Goal: Task Accomplishment & Management: Manage account settings

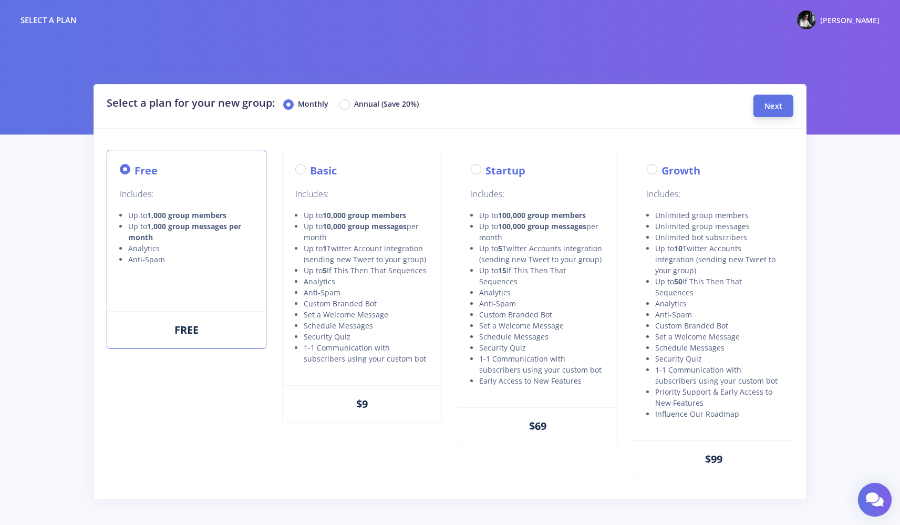
click at [759, 107] on button "Next" at bounding box center [774, 106] width 40 height 23
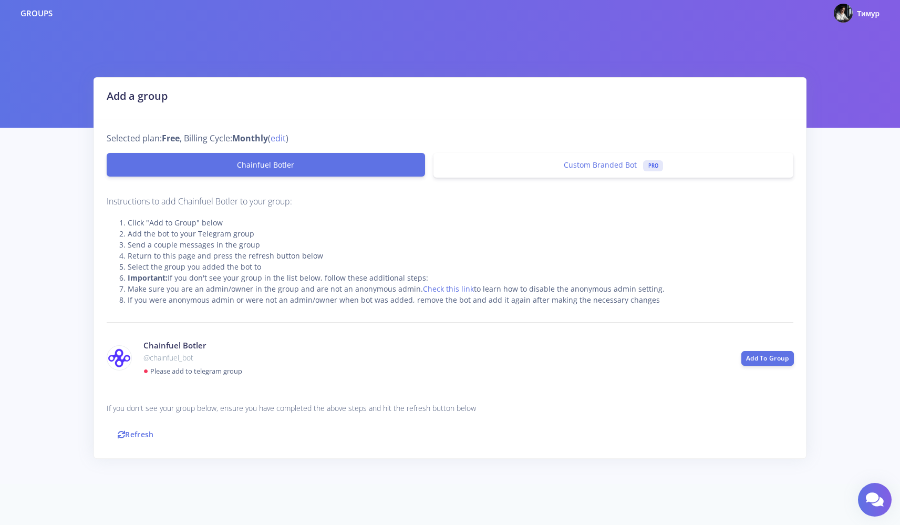
scroll to position [6, 0]
click at [626, 157] on link "Custom Branded Bot PRO" at bounding box center [614, 165] width 360 height 25
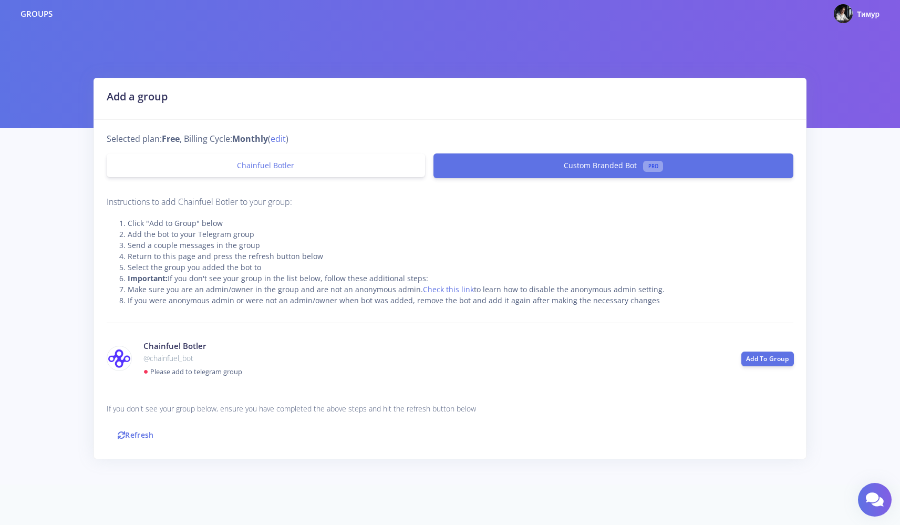
scroll to position [0, 0]
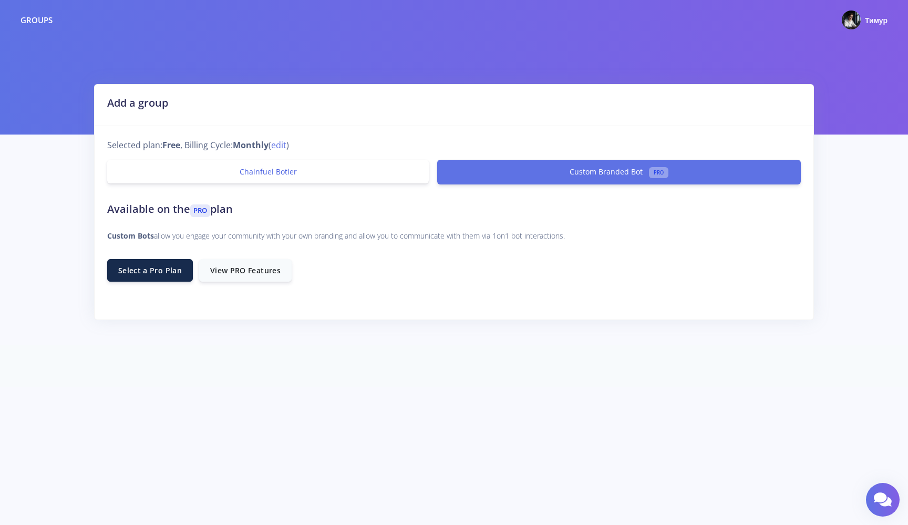
click at [296, 169] on link "Chainfuel Botler" at bounding box center [268, 172] width 322 height 24
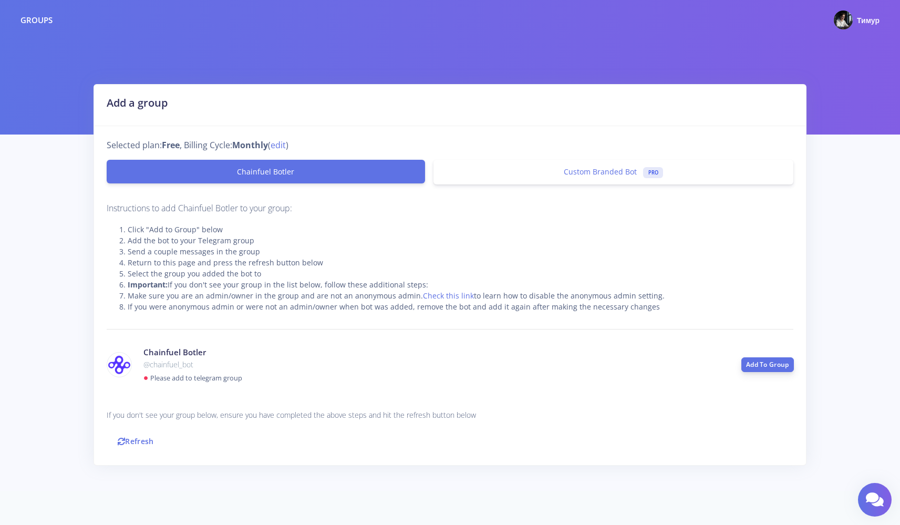
click at [762, 361] on link "Add To Group" at bounding box center [768, 364] width 53 height 15
click at [224, 249] on li "Send a couple messages in the group" at bounding box center [461, 251] width 666 height 11
click at [764, 368] on link "Add To Group" at bounding box center [768, 364] width 53 height 15
click at [548, 320] on div "Instructions to add Chainfuel Botler to your group: Click "Add to Group" below …" at bounding box center [450, 326] width 687 height 251
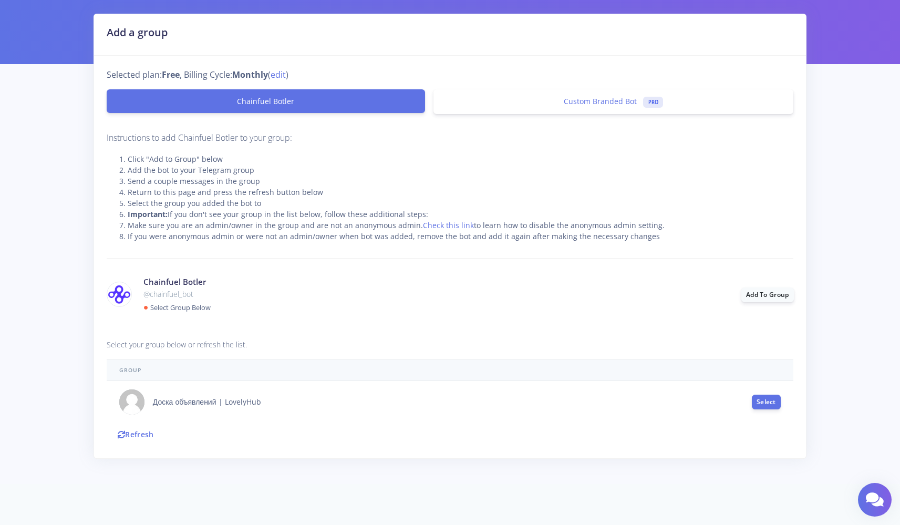
scroll to position [70, 0]
click at [547, 365] on th "Group" at bounding box center [450, 371] width 687 height 22
click at [171, 305] on small "Select Group Below" at bounding box center [180, 307] width 60 height 9
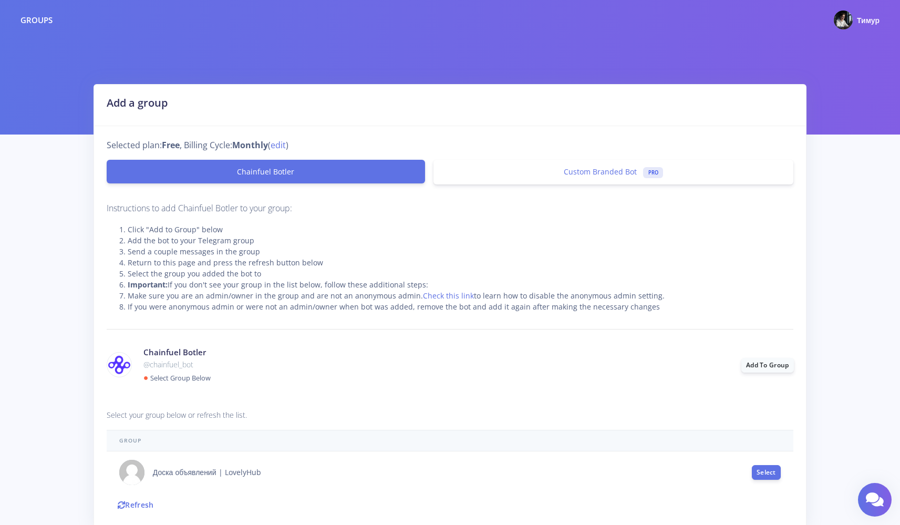
scroll to position [70, 0]
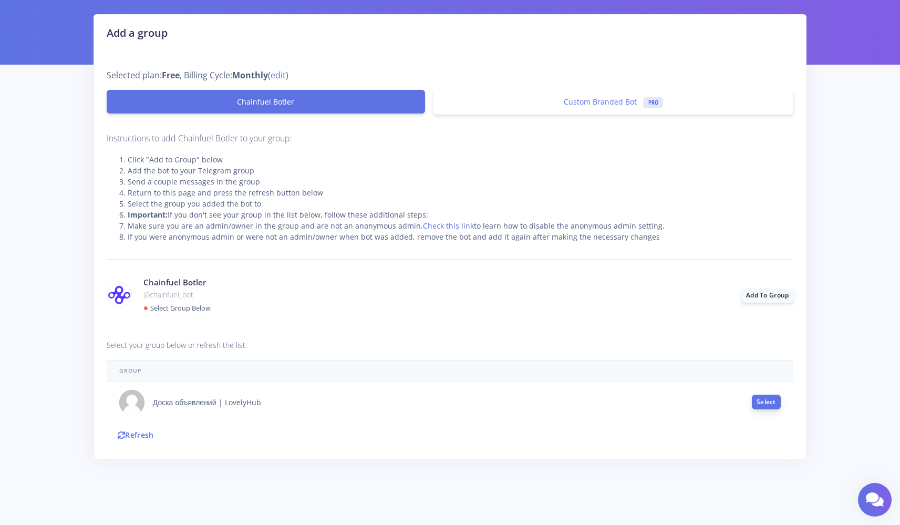
click at [770, 402] on button "Select" at bounding box center [766, 402] width 29 height 15
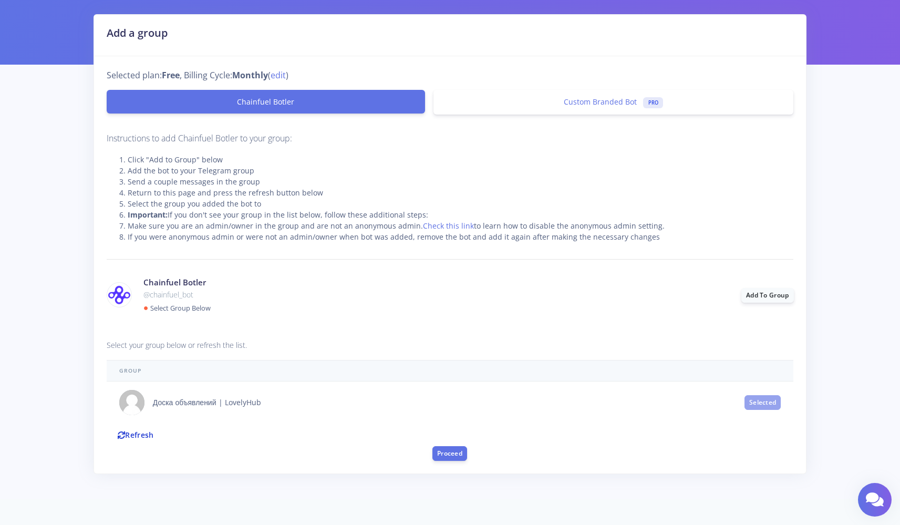
click at [139, 432] on link "Refresh" at bounding box center [136, 435] width 58 height 23
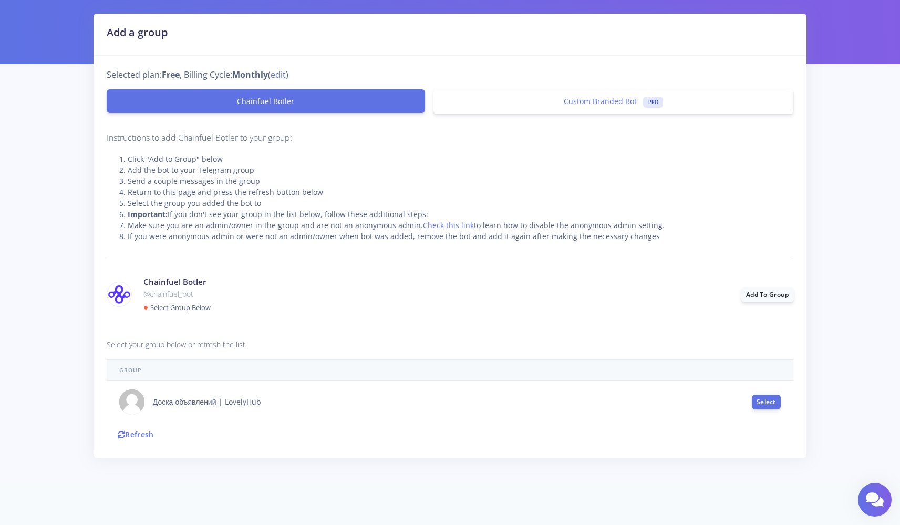
scroll to position [70, 0]
click at [769, 401] on button "Select" at bounding box center [766, 402] width 29 height 15
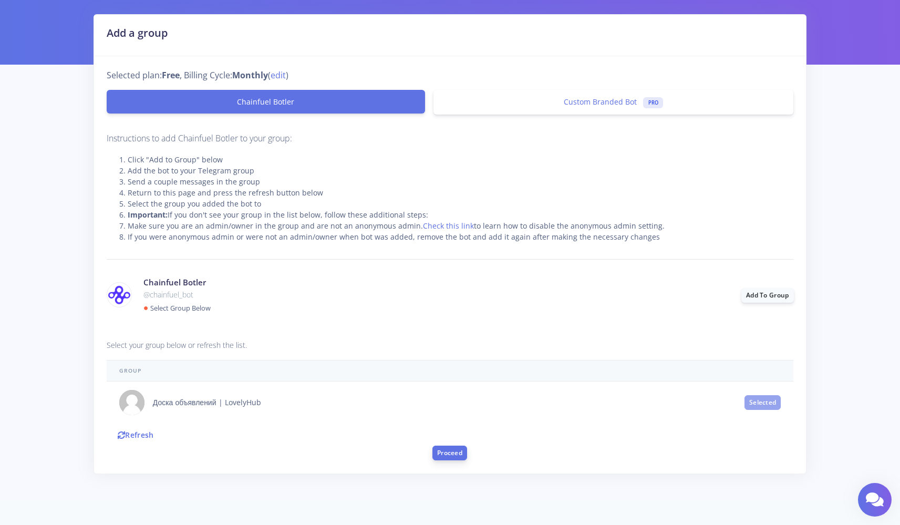
click at [450, 452] on button "Proceed" at bounding box center [450, 453] width 35 height 15
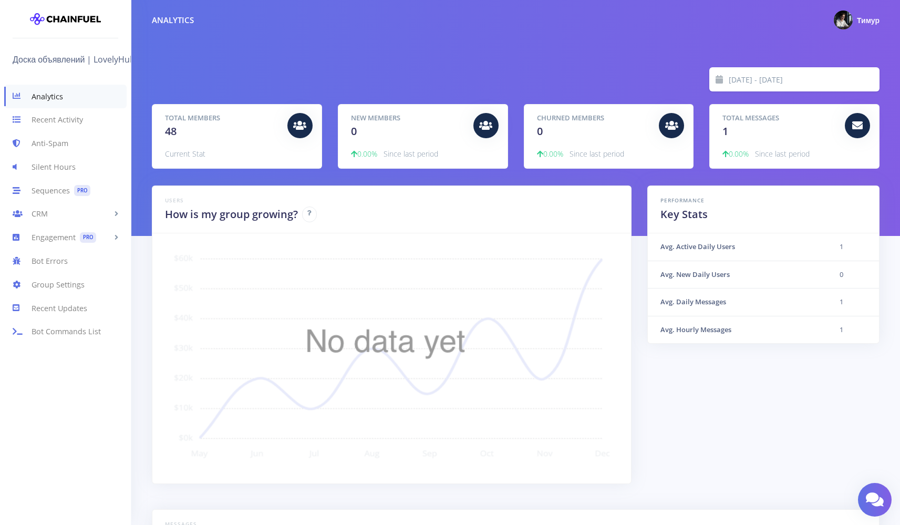
scroll to position [184, 702]
click at [71, 125] on link "Recent Activity" at bounding box center [65, 120] width 131 height 24
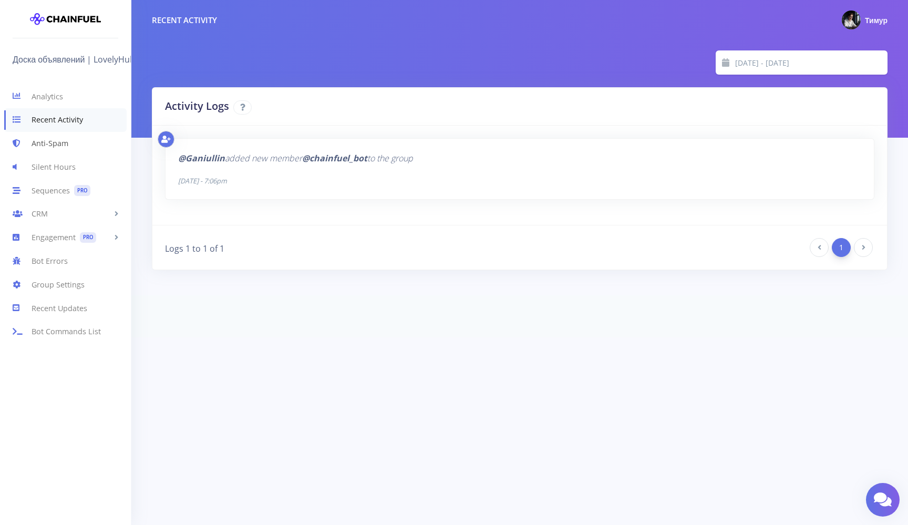
click at [67, 144] on link "Anti-Spam" at bounding box center [65, 144] width 131 height 24
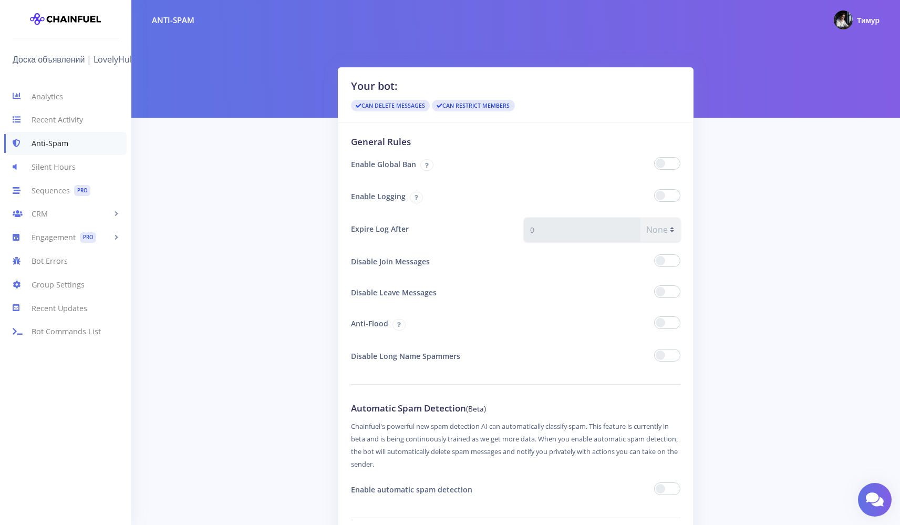
click at [417, 355] on label "Disable Long Name Spammers" at bounding box center [429, 356] width 173 height 23
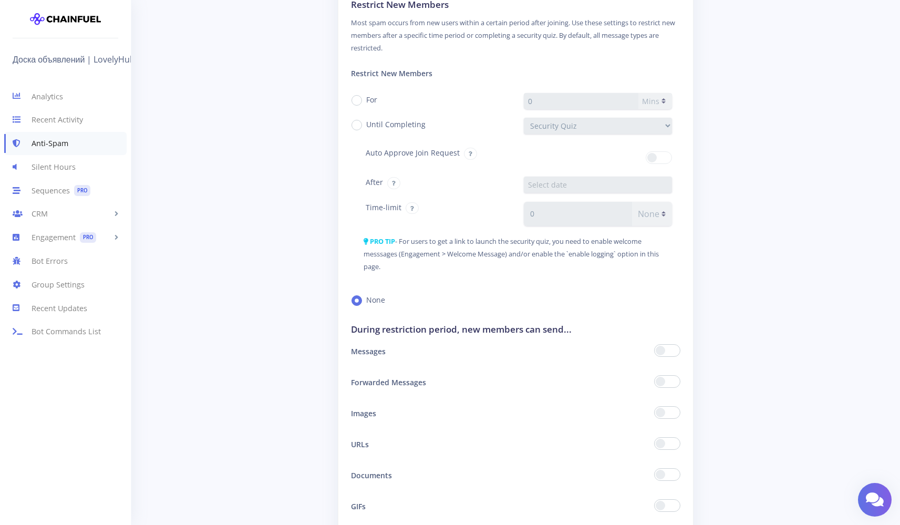
scroll to position [1073, 0]
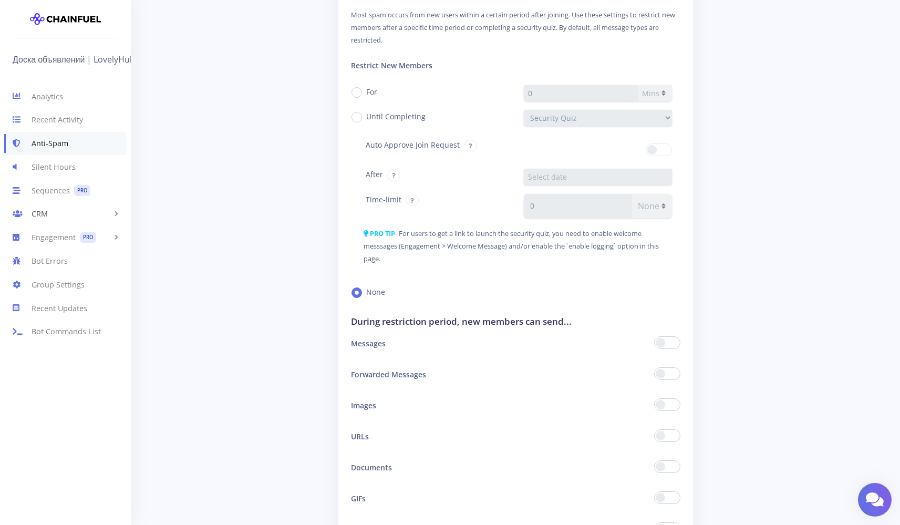
click at [71, 214] on link "CRM" at bounding box center [65, 214] width 131 height 24
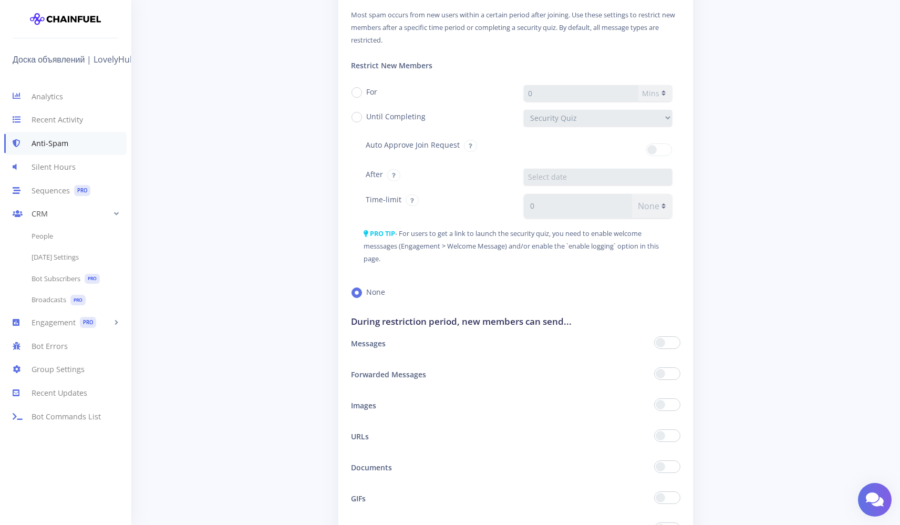
click at [71, 214] on link "CRM" at bounding box center [65, 214] width 131 height 24
click at [65, 333] on link "Bot Commands List" at bounding box center [65, 332] width 131 height 24
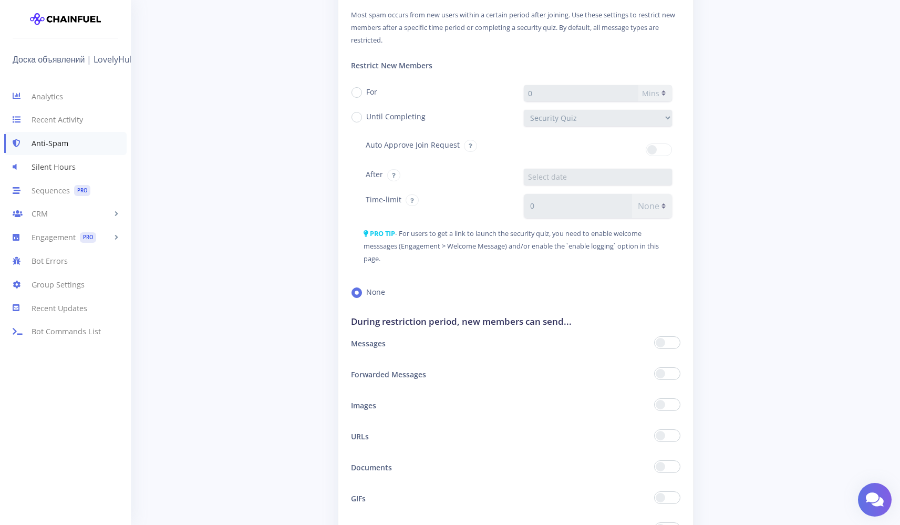
click at [81, 168] on link "Silent Hours" at bounding box center [65, 167] width 131 height 24
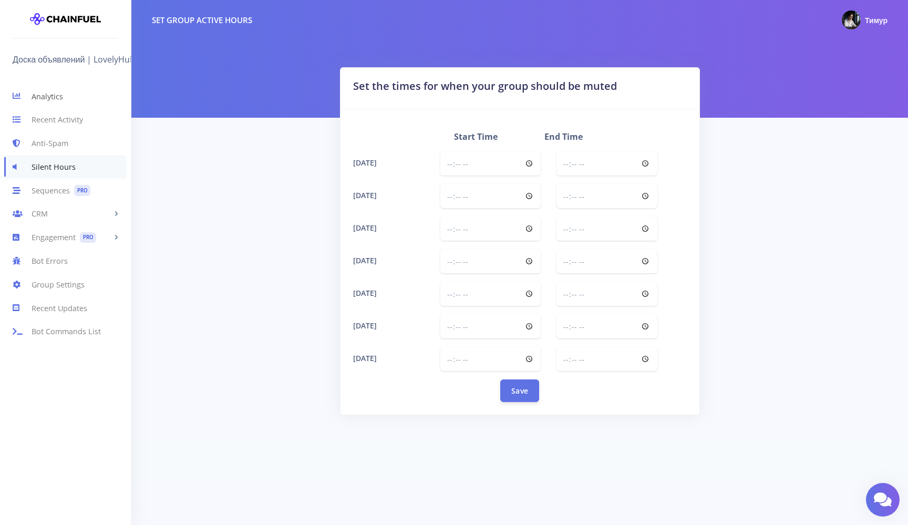
click at [67, 89] on link "Analytics" at bounding box center [65, 97] width 131 height 24
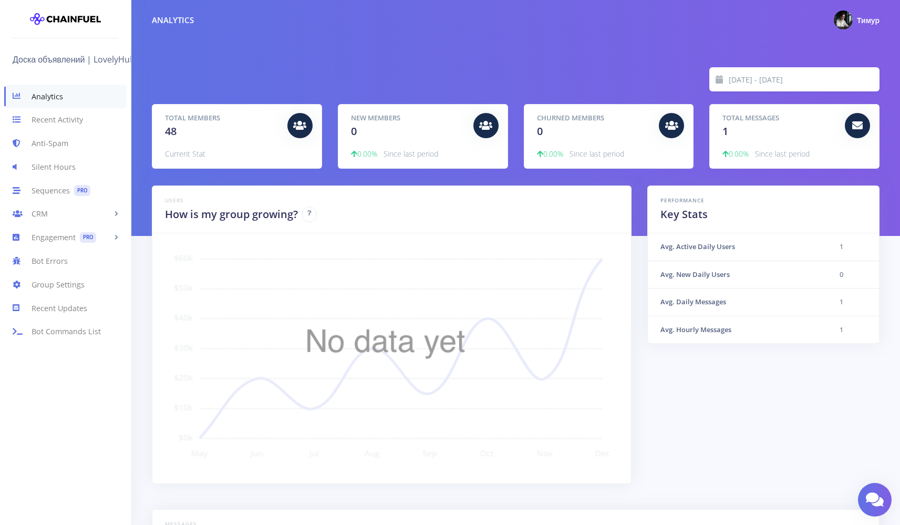
scroll to position [184, 702]
click at [46, 215] on link "CRM" at bounding box center [65, 214] width 131 height 24
click at [55, 233] on link "People" at bounding box center [65, 236] width 131 height 21
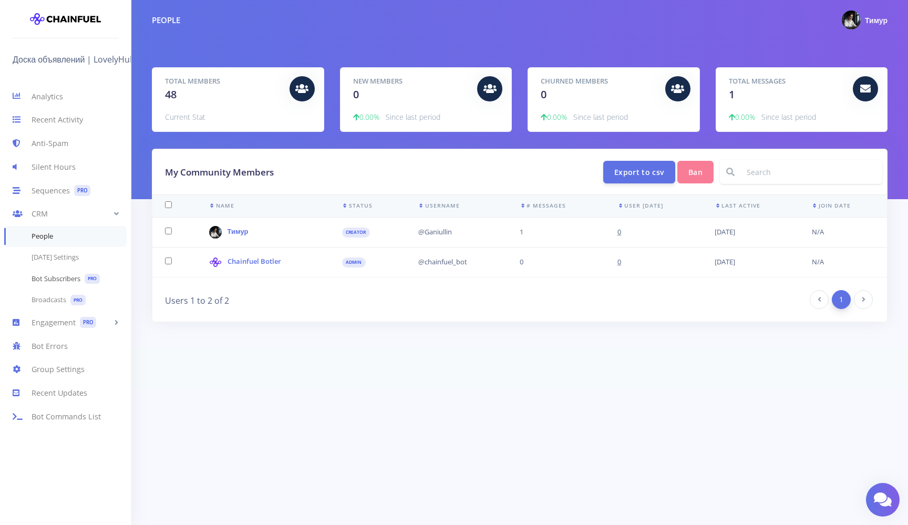
click at [76, 283] on link "Bot Subscribers PRO" at bounding box center [65, 279] width 131 height 22
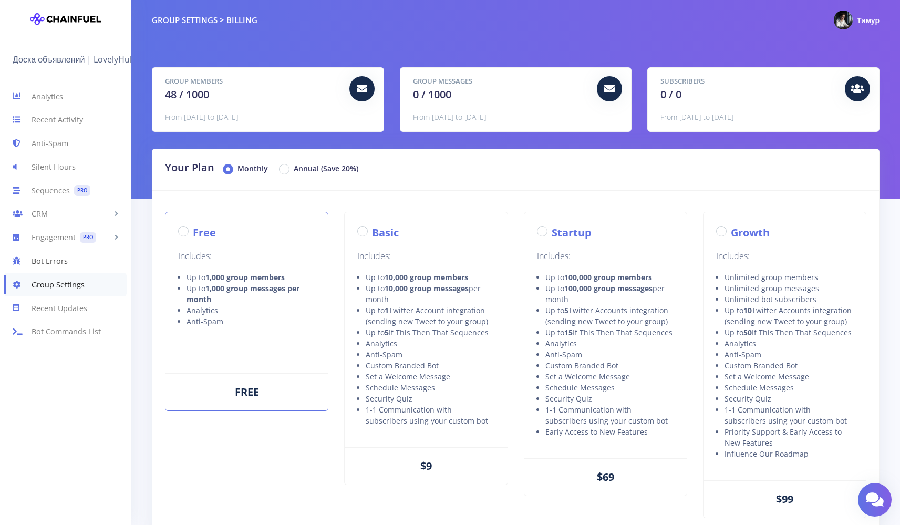
radio input "true"
click at [58, 98] on link "Analytics" at bounding box center [65, 97] width 131 height 24
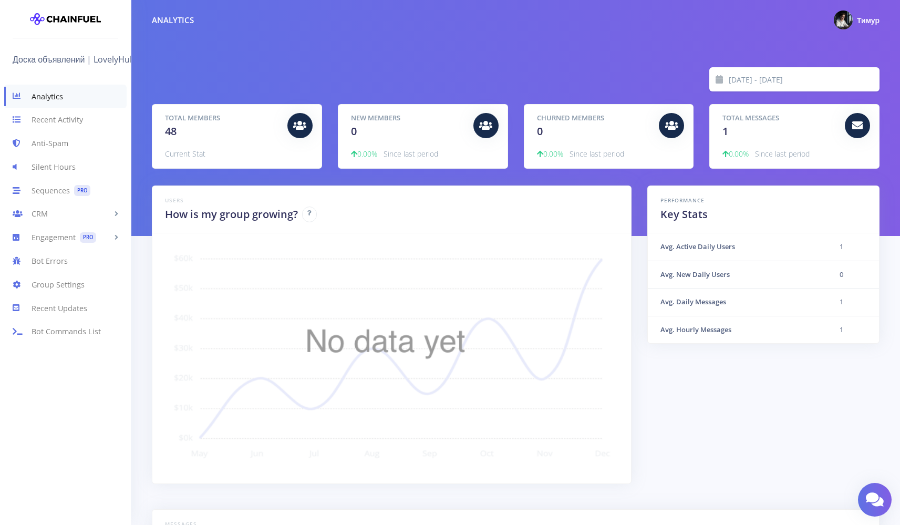
click at [859, 21] on span "Тимур" at bounding box center [868, 20] width 23 height 10
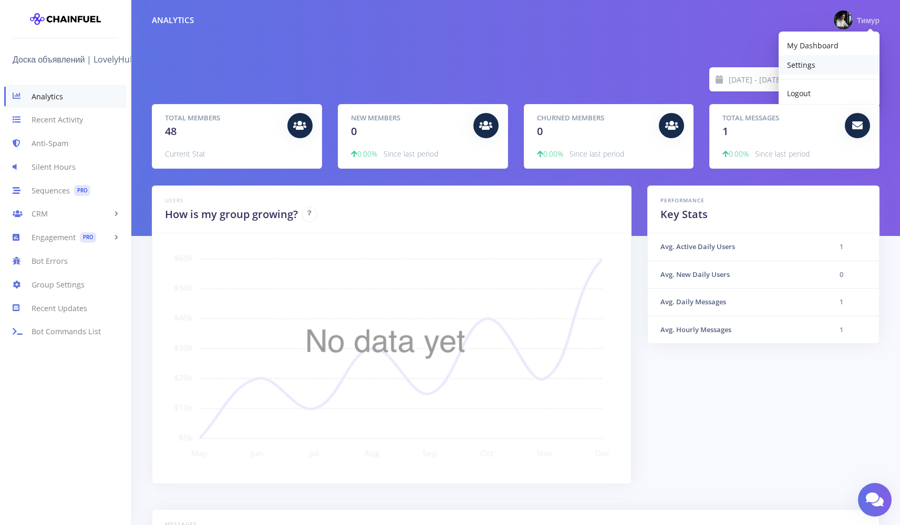
click at [804, 67] on span "Settings" at bounding box center [801, 65] width 28 height 10
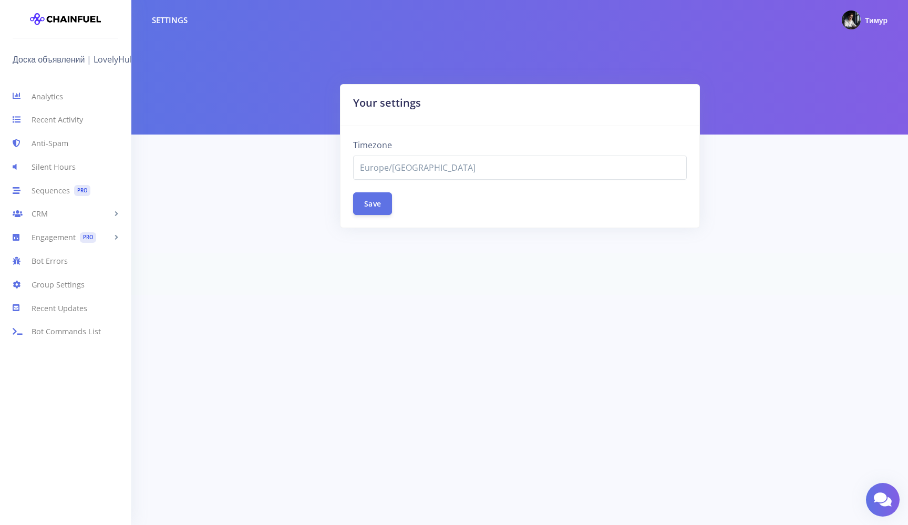
select select "Europe/[GEOGRAPHIC_DATA]"
click at [393, 170] on span "Europe/[GEOGRAPHIC_DATA]" at bounding box center [520, 167] width 320 height 13
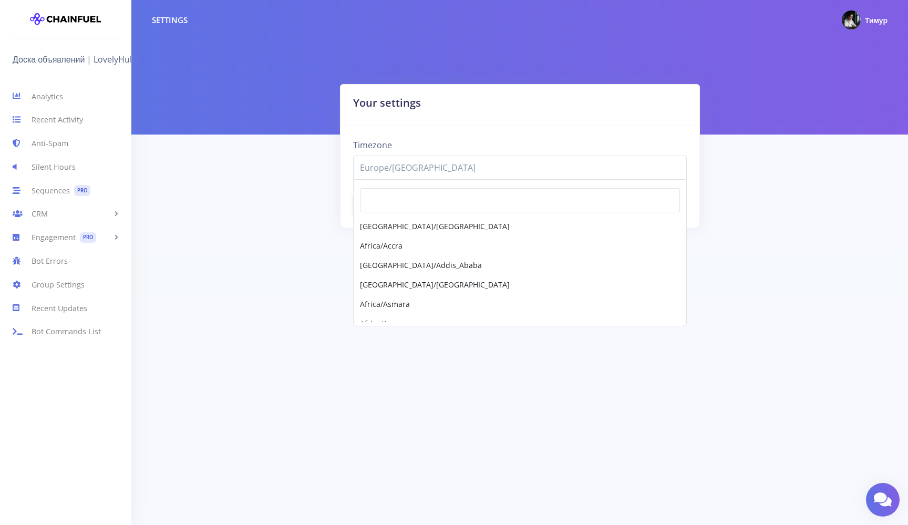
scroll to position [8830, 0]
click at [306, 179] on div "Your settings Timezone [GEOGRAPHIC_DATA]/[GEOGRAPHIC_DATA] [GEOGRAPHIC_DATA]/[G…" at bounding box center [520, 168] width 752 height 169
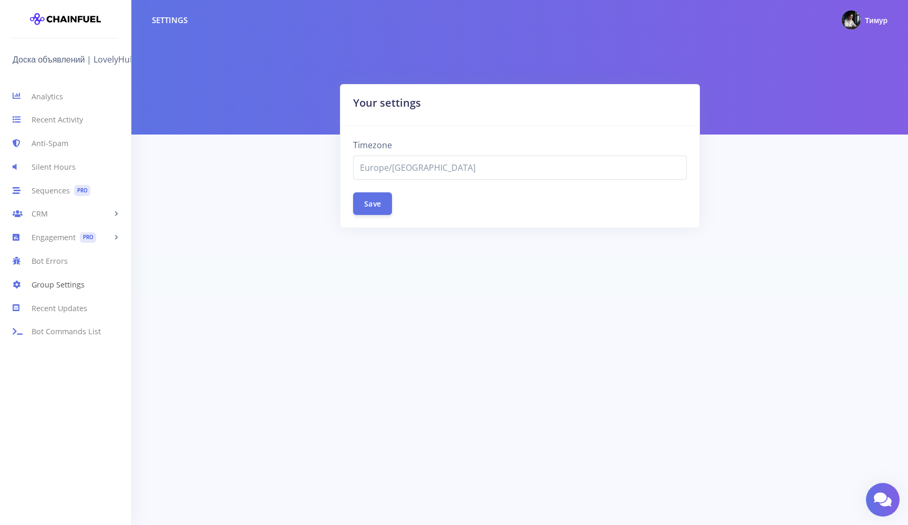
click at [60, 285] on link "Group Settings" at bounding box center [65, 285] width 131 height 24
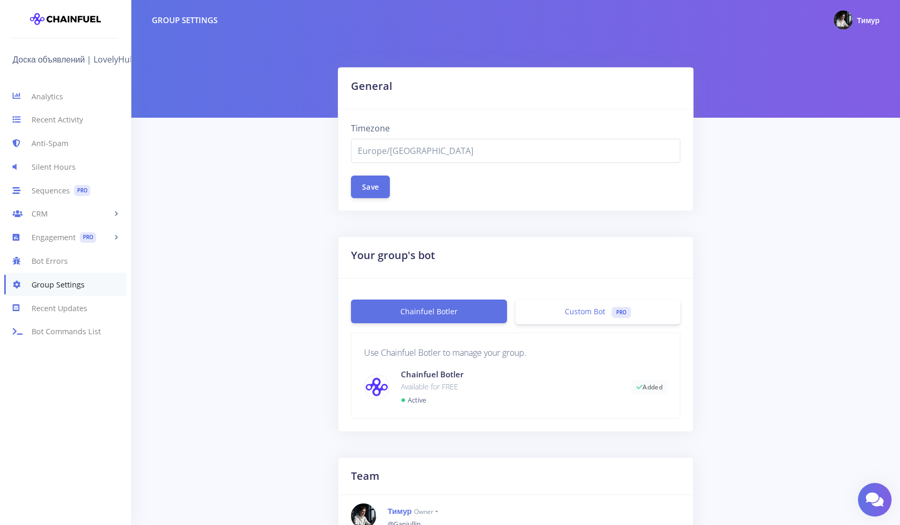
select select "Europe/[GEOGRAPHIC_DATA]"
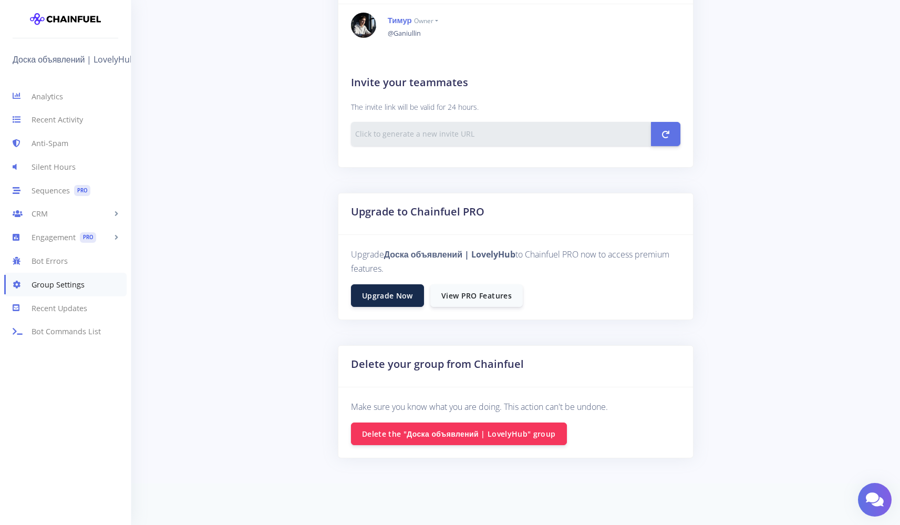
scroll to position [490, 0]
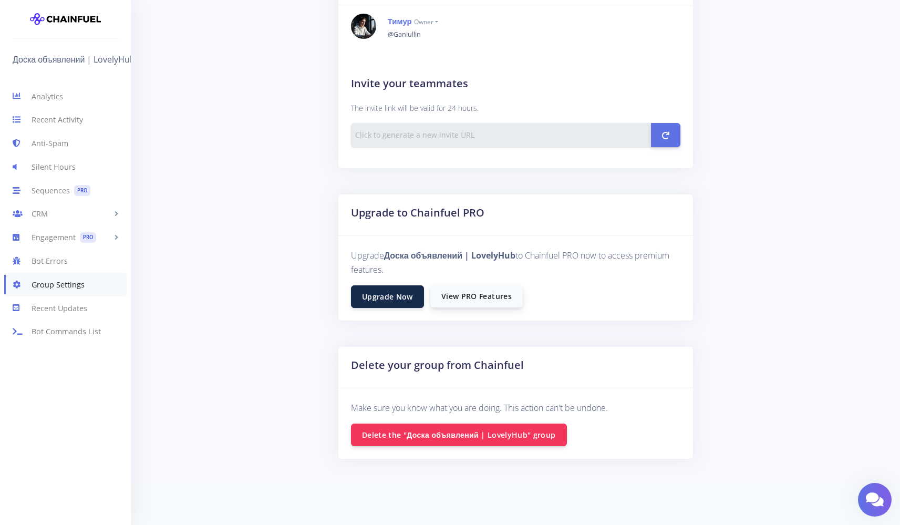
click at [483, 292] on link "View PRO Features" at bounding box center [477, 296] width 93 height 23
click at [69, 146] on link "Anti-Spam" at bounding box center [65, 144] width 131 height 24
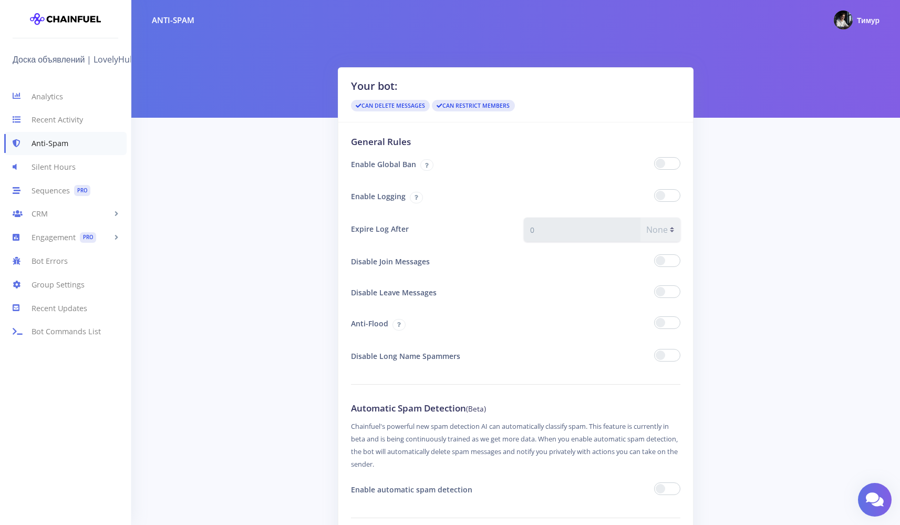
click at [80, 190] on span "PRO" at bounding box center [82, 190] width 16 height 11
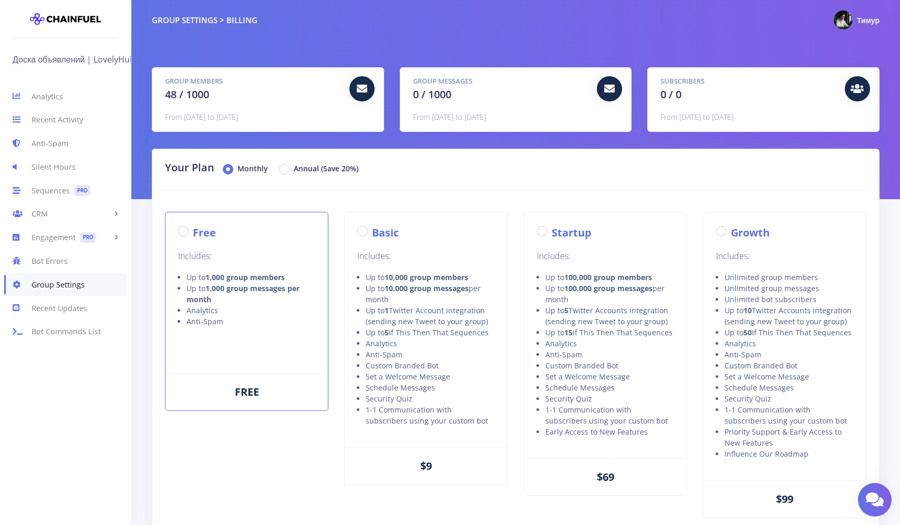
radio input "true"
click at [63, 207] on link "CRM" at bounding box center [65, 214] width 131 height 24
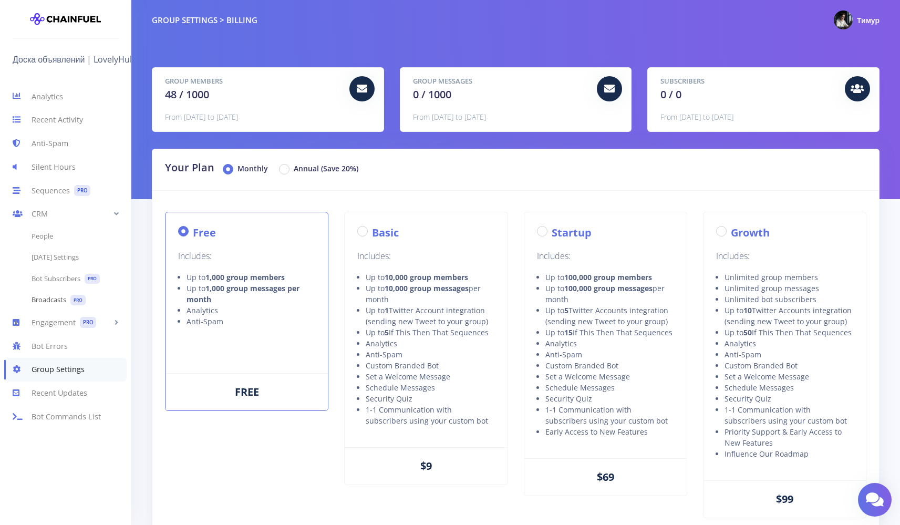
click at [63, 300] on link "Broadcasts PRO" at bounding box center [65, 301] width 131 height 22
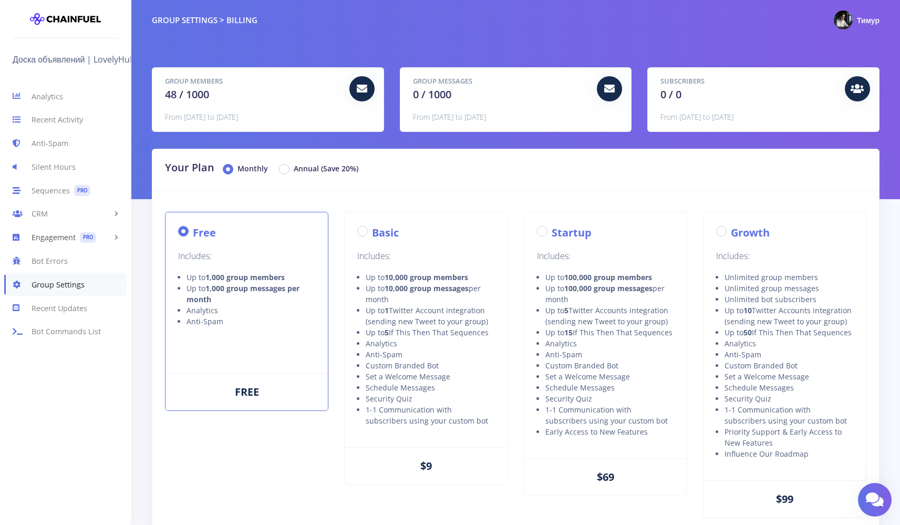
click at [69, 239] on link "Engagement PRO" at bounding box center [65, 238] width 131 height 24
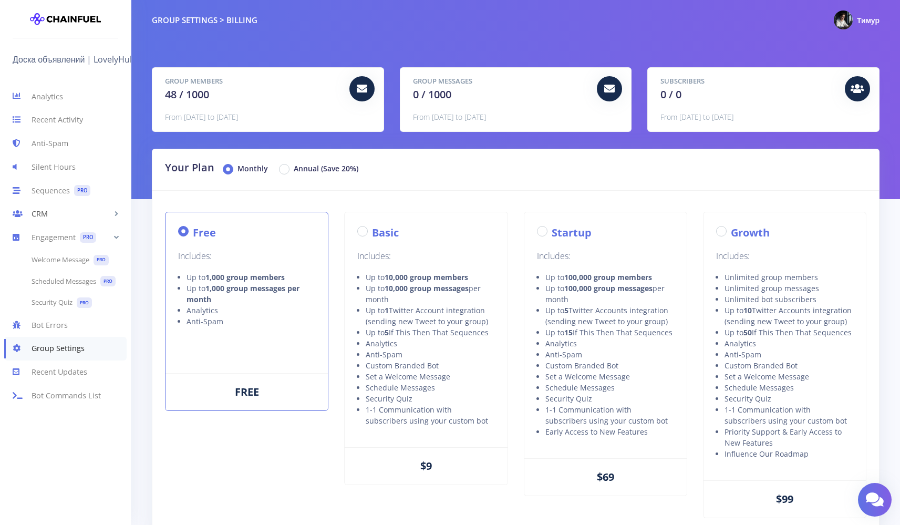
click at [58, 213] on link "CRM" at bounding box center [65, 214] width 131 height 24
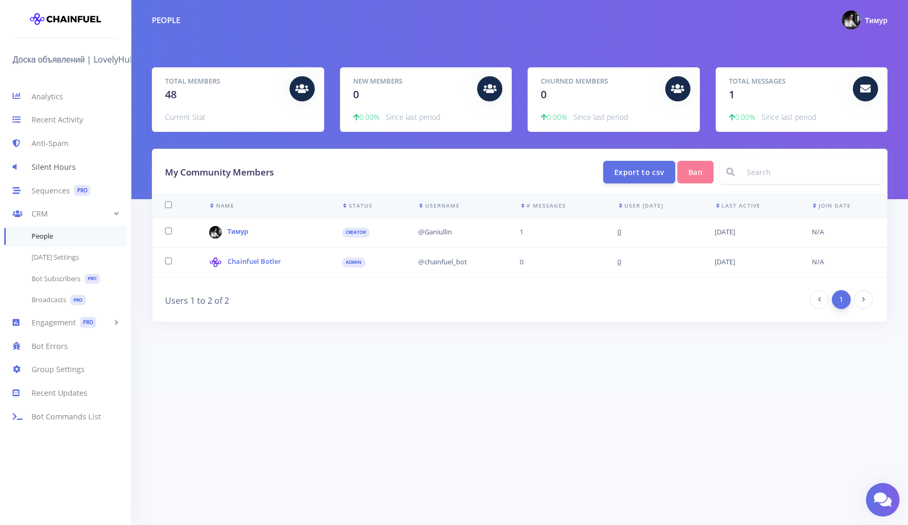
click at [68, 163] on link "Silent Hours" at bounding box center [65, 167] width 131 height 24
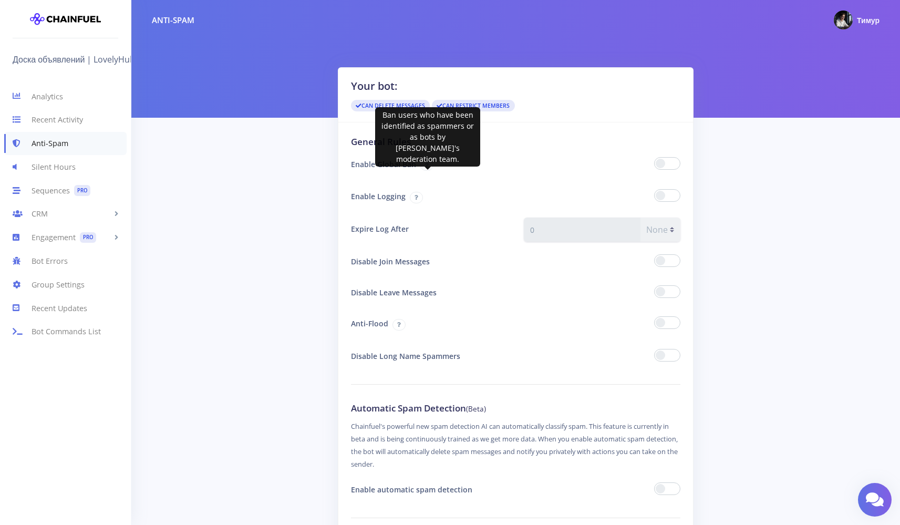
click at [425, 166] on span at bounding box center [427, 165] width 13 height 12
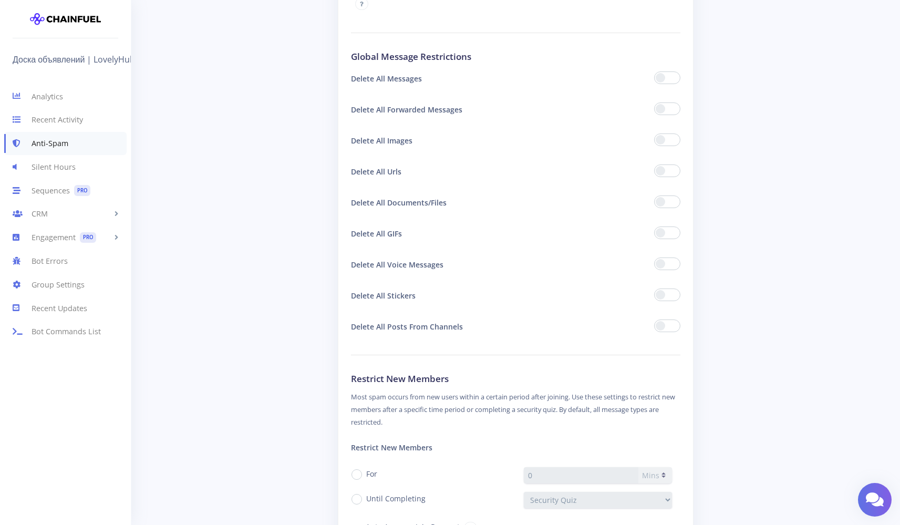
scroll to position [695, 0]
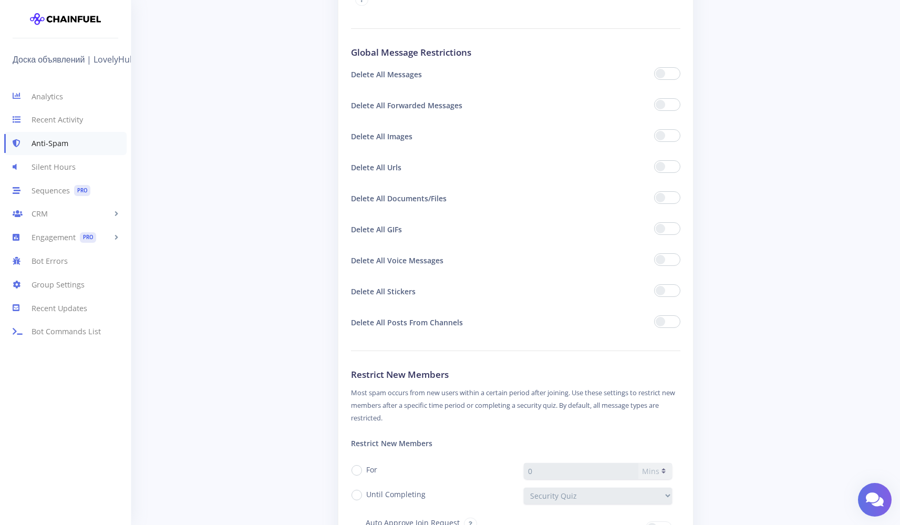
click at [670, 200] on span at bounding box center [667, 197] width 26 height 13
click at [0, 0] on input "checkbox" at bounding box center [0, 0] width 0 height 0
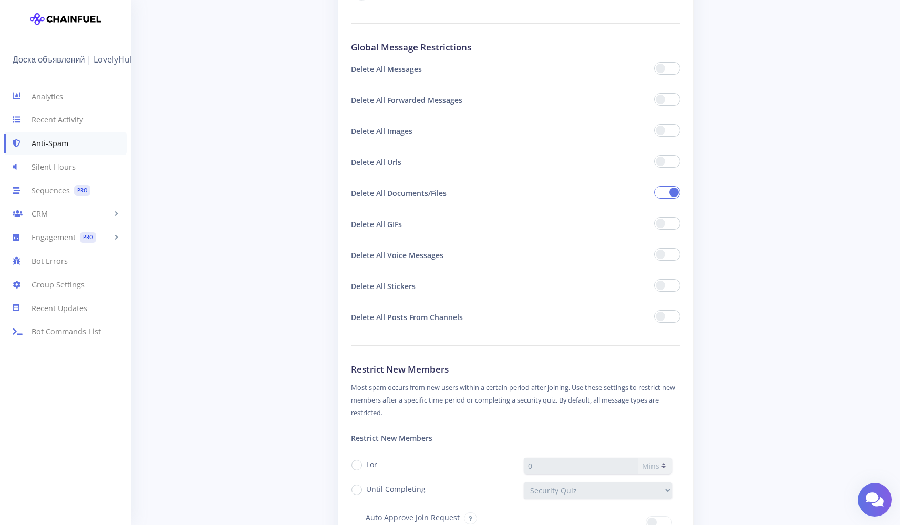
click at [673, 288] on span at bounding box center [667, 285] width 26 height 13
click at [0, 0] on input "checkbox" at bounding box center [0, 0] width 0 height 0
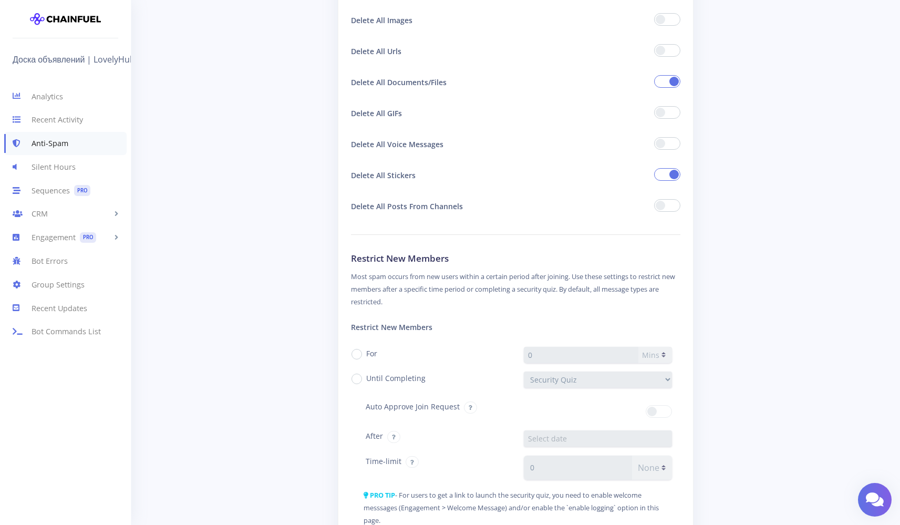
scroll to position [810, 0]
click at [673, 206] on span at bounding box center [667, 206] width 26 height 13
click at [0, 0] on input "checkbox" at bounding box center [0, 0] width 0 height 0
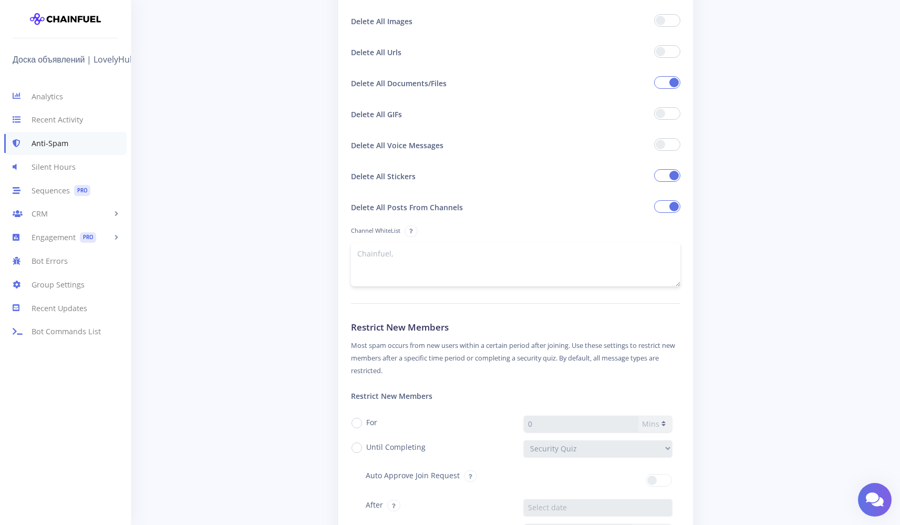
click at [509, 277] on textarea at bounding box center [516, 265] width 330 height 44
click at [432, 224] on div "Channel WhiteList" at bounding box center [516, 253] width 330 height 68
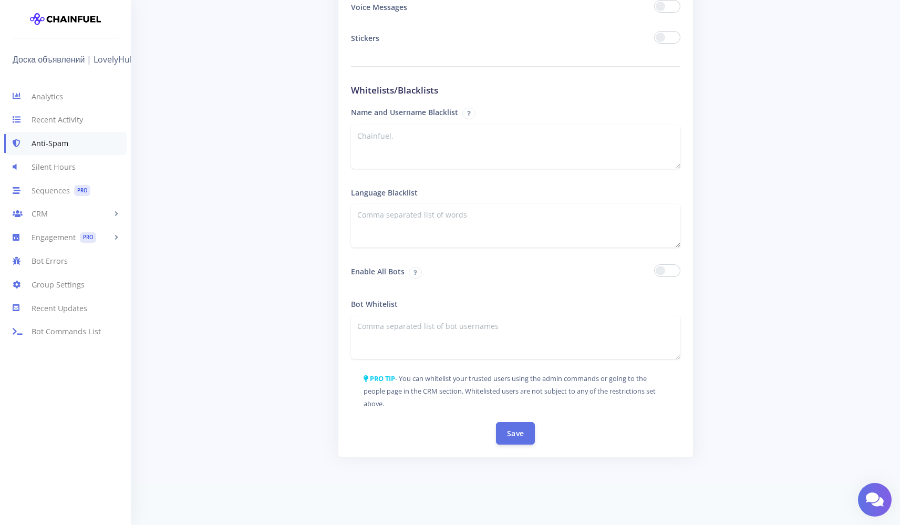
scroll to position [1663, 0]
click at [511, 437] on button "Save" at bounding box center [515, 433] width 39 height 23
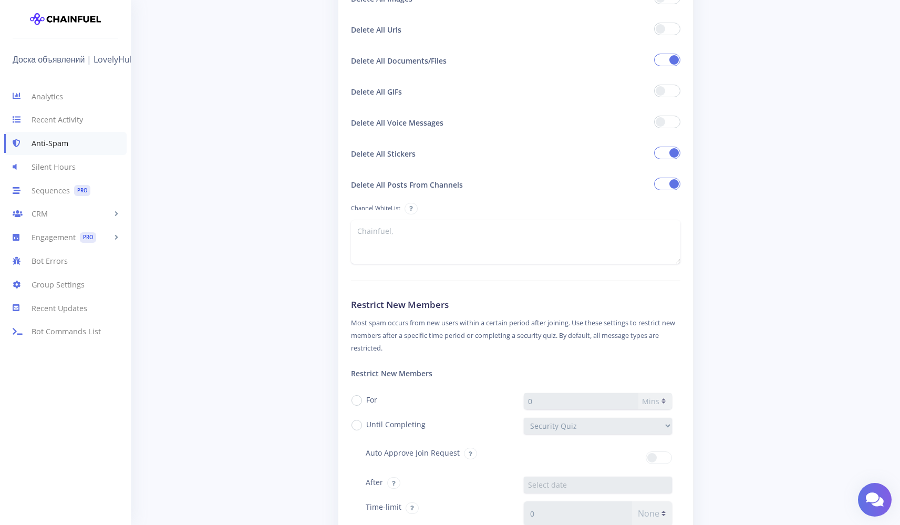
scroll to position [882, 0]
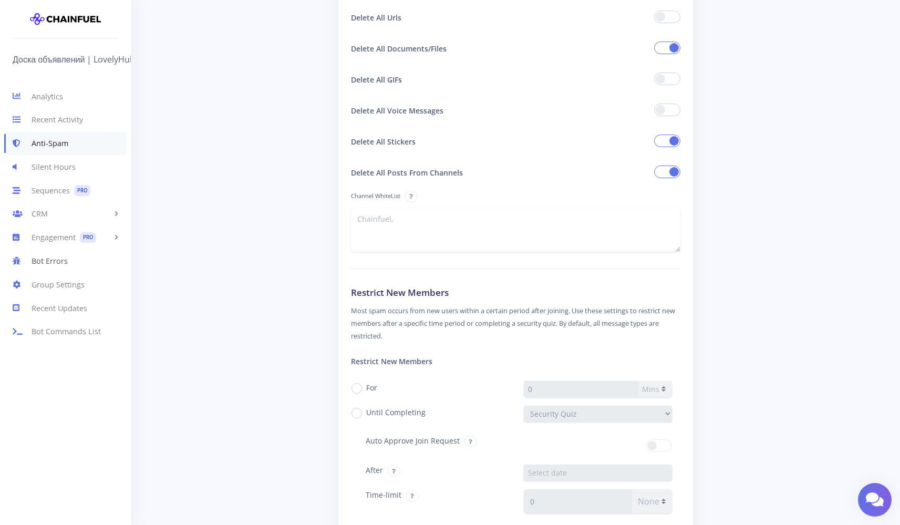
click at [46, 263] on link "Bot Errors" at bounding box center [65, 261] width 131 height 24
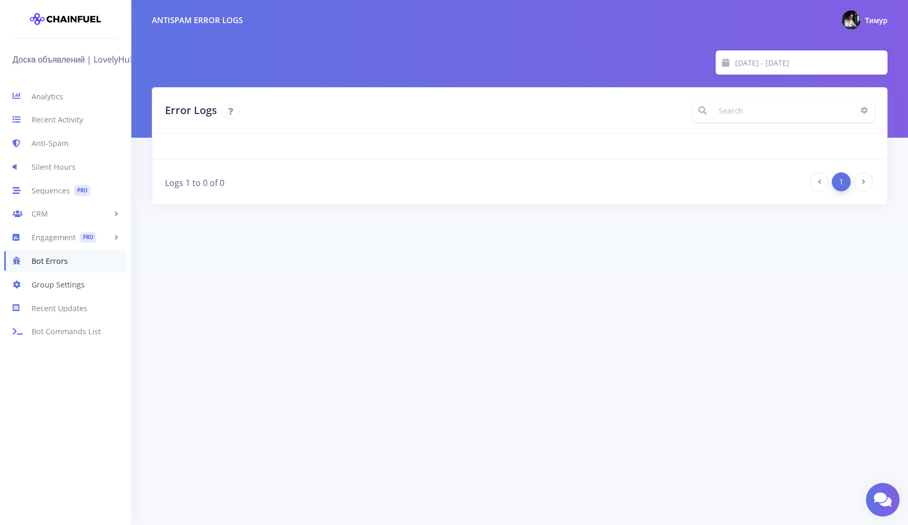
click at [55, 284] on link "Group Settings" at bounding box center [65, 285] width 131 height 24
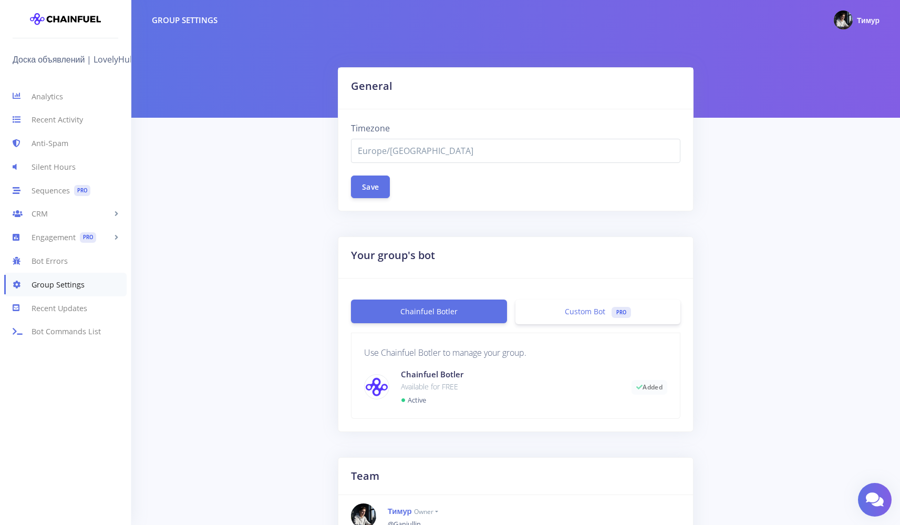
select select "Europe/[GEOGRAPHIC_DATA]"
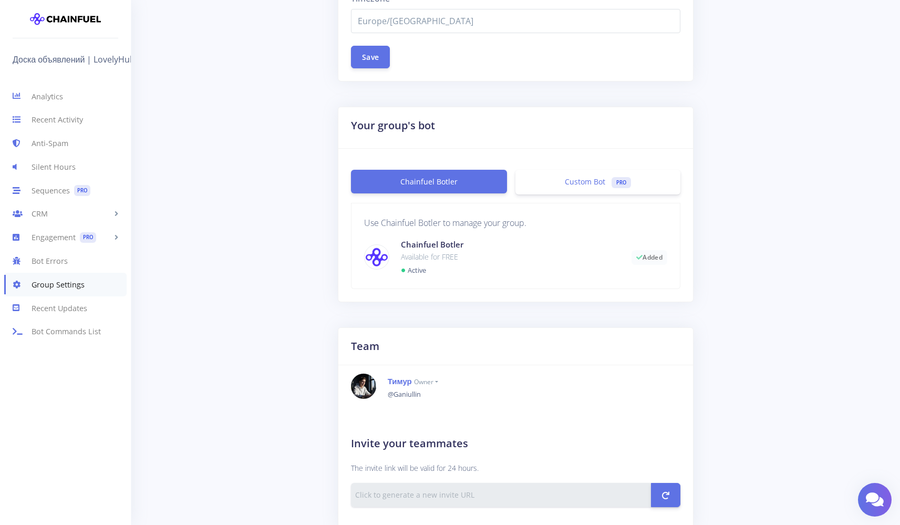
scroll to position [129, 0]
click at [58, 332] on link "Bot Commands List" at bounding box center [65, 332] width 131 height 24
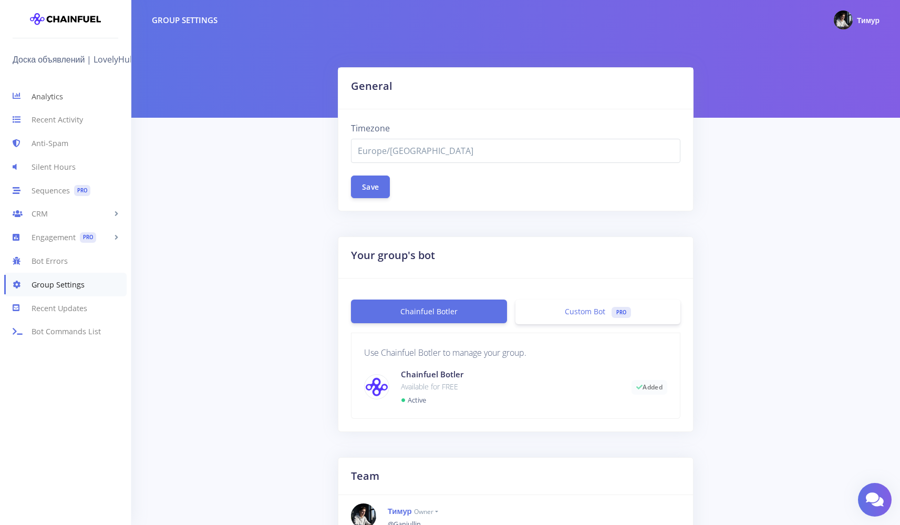
scroll to position [0, 0]
click at [70, 96] on link "Analytics" at bounding box center [65, 97] width 131 height 24
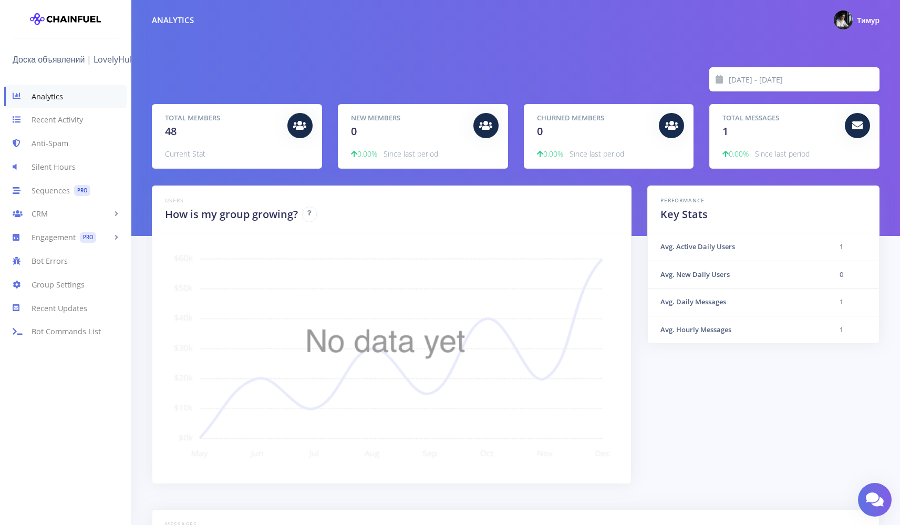
scroll to position [184, 702]
click at [682, 180] on div "2025-09-24 - 2025-10-01 Total Members 48 Current Stat New Members 0 0.00% Since…" at bounding box center [515, 118] width 769 height 236
click at [421, 74] on div "[DATE] - [DATE]" at bounding box center [516, 79] width 744 height 24
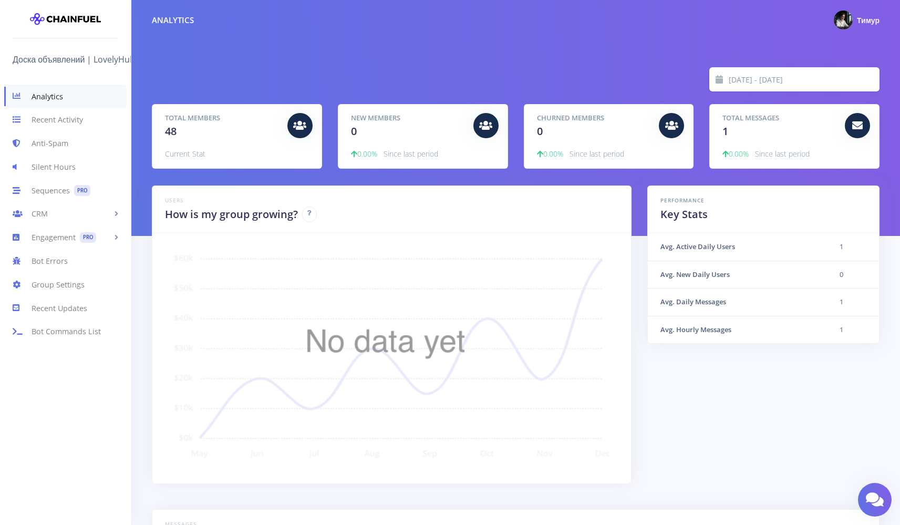
scroll to position [0, 0]
click at [77, 164] on link "Silent Hours" at bounding box center [65, 167] width 131 height 24
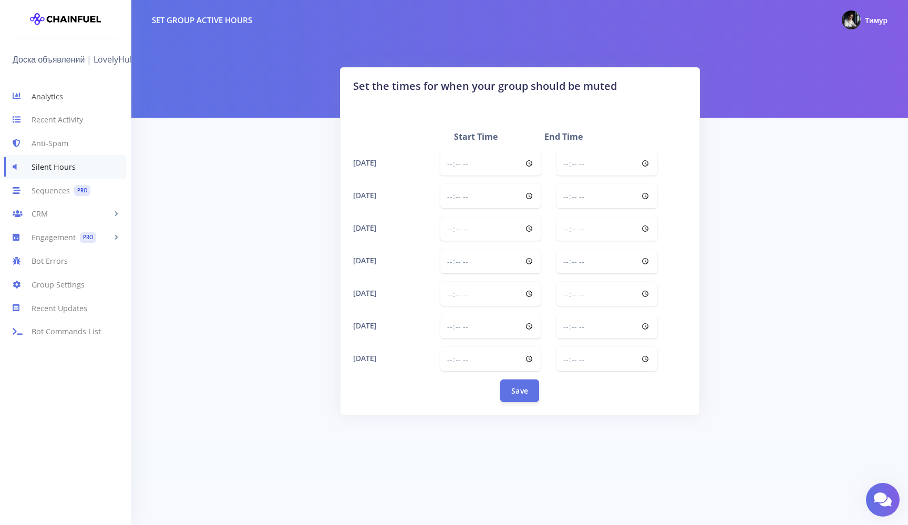
click at [70, 99] on link "Analytics" at bounding box center [65, 97] width 131 height 24
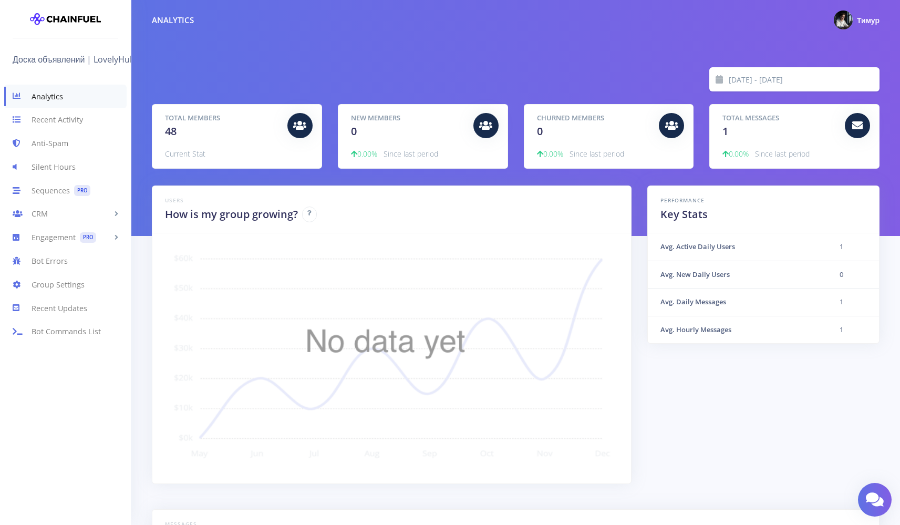
scroll to position [184, 702]
click at [375, 139] on div "New Members 0 0.00% Since last period" at bounding box center [423, 137] width 169 height 64
click at [177, 133] on span "48" at bounding box center [171, 131] width 12 height 14
click at [77, 121] on link "Recent Activity" at bounding box center [65, 120] width 131 height 24
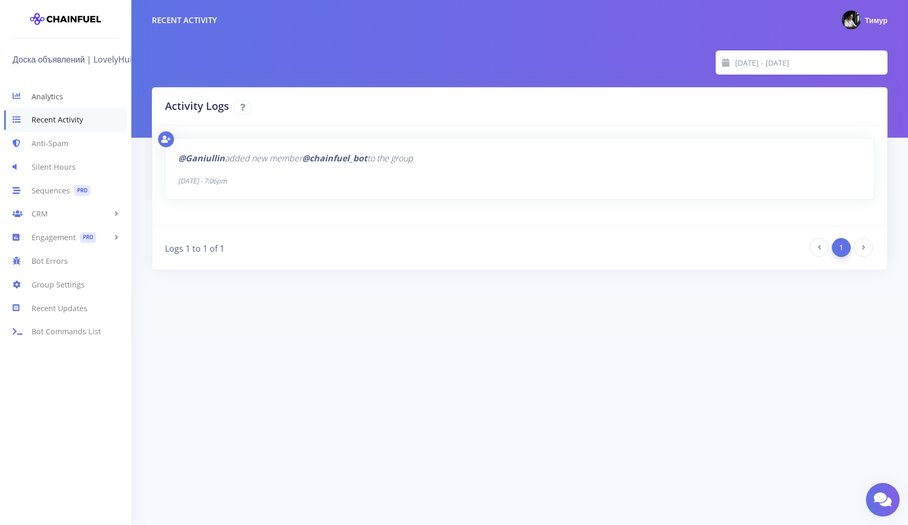
click at [65, 100] on link "Analytics" at bounding box center [65, 97] width 131 height 24
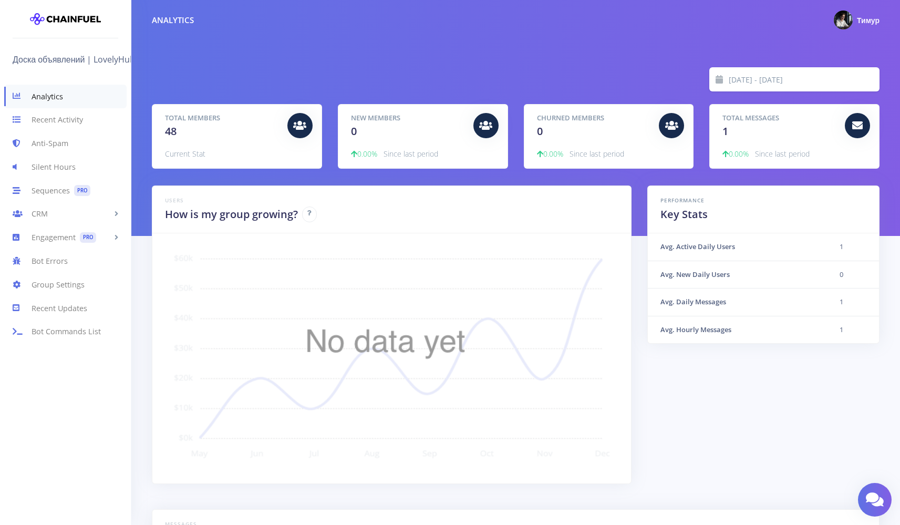
scroll to position [184, 702]
click at [67, 292] on link "Group Settings" at bounding box center [65, 285] width 131 height 24
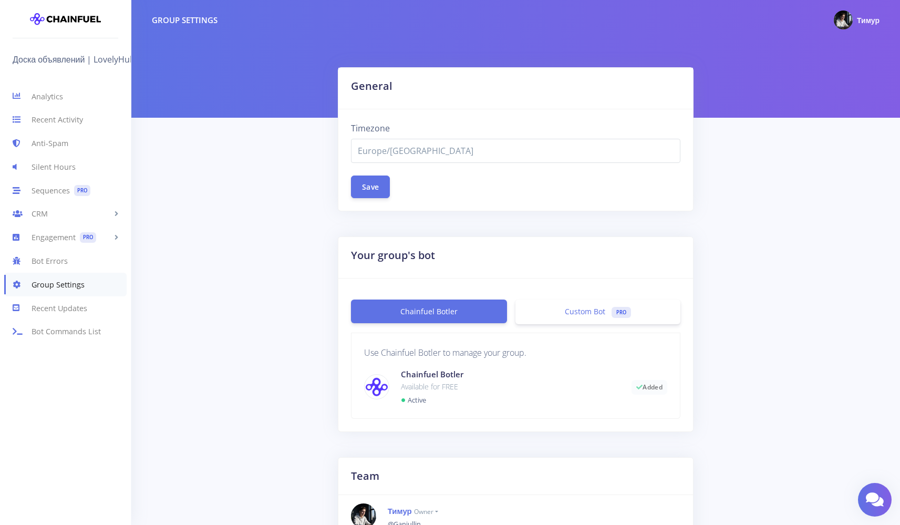
select select "Europe/[GEOGRAPHIC_DATA]"
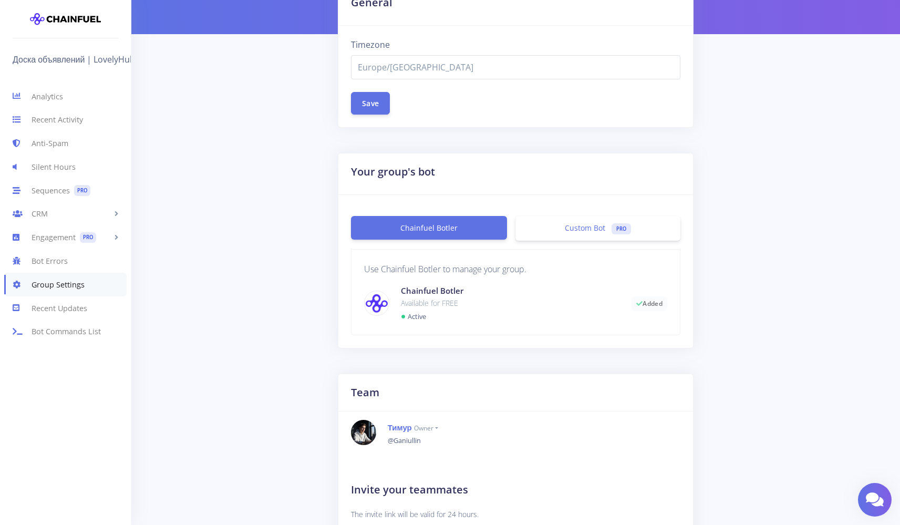
scroll to position [141, 0]
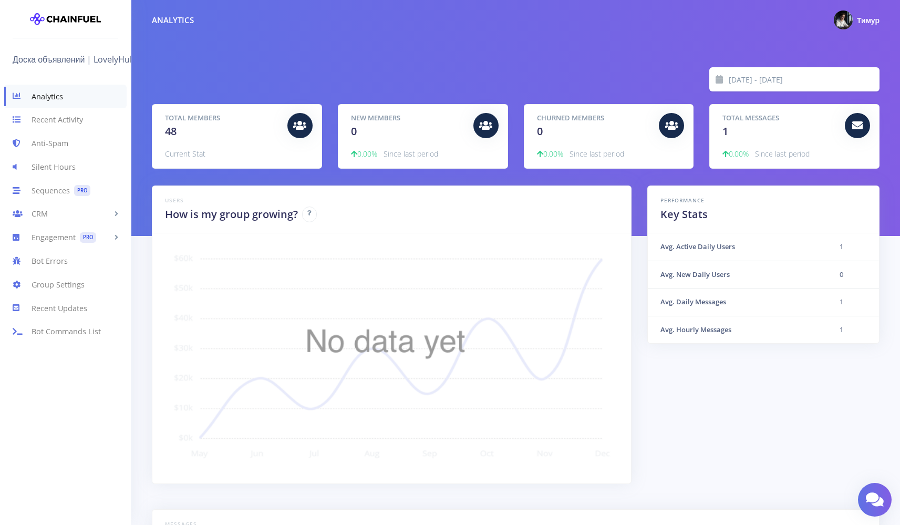
scroll to position [184, 702]
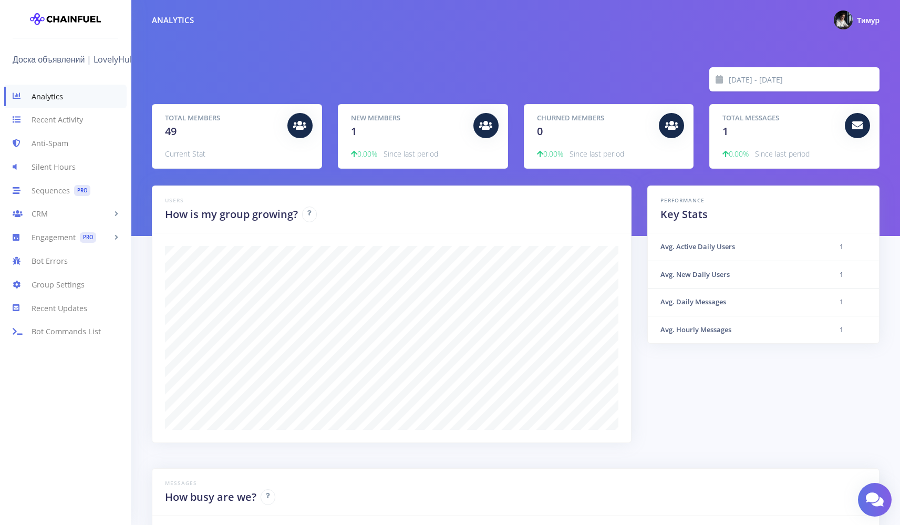
scroll to position [184, 702]
click at [35, 119] on link "Recent Activity" at bounding box center [65, 120] width 131 height 24
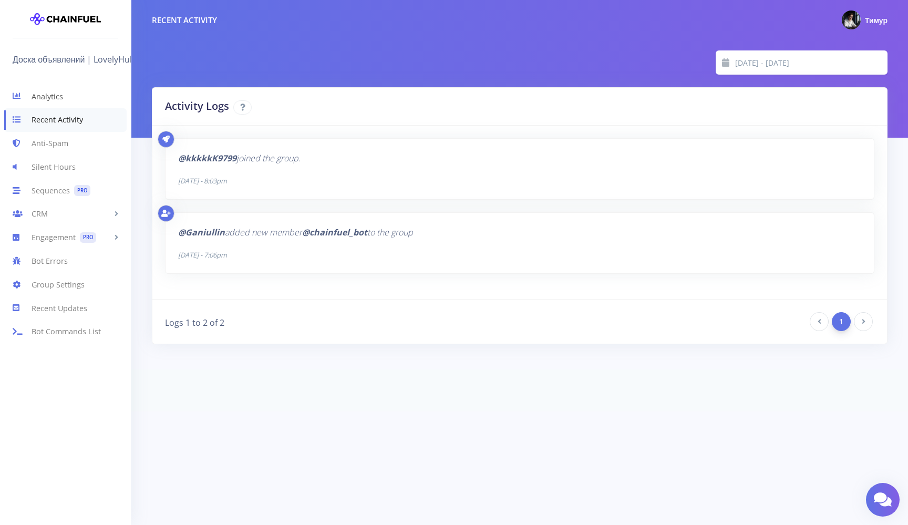
click at [61, 100] on link "Analytics" at bounding box center [65, 97] width 131 height 24
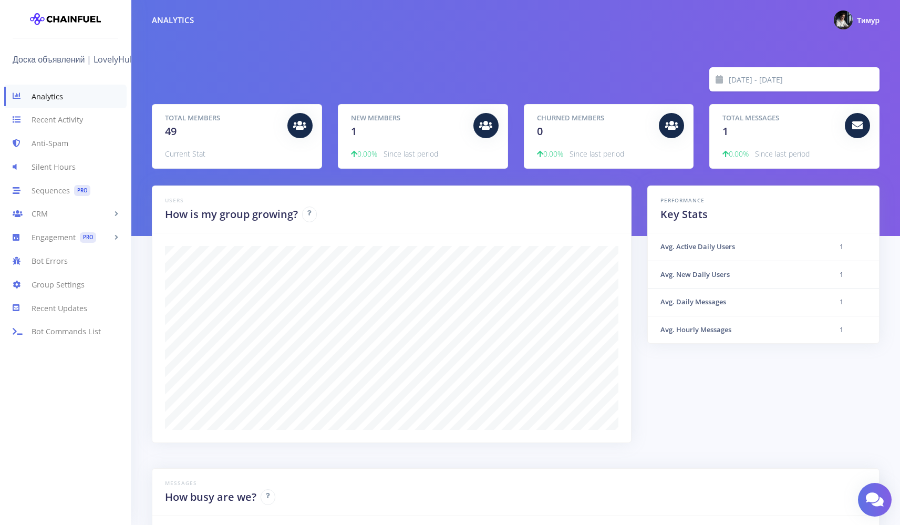
scroll to position [184, 702]
click at [81, 126] on link "Recent Activity" at bounding box center [65, 120] width 131 height 24
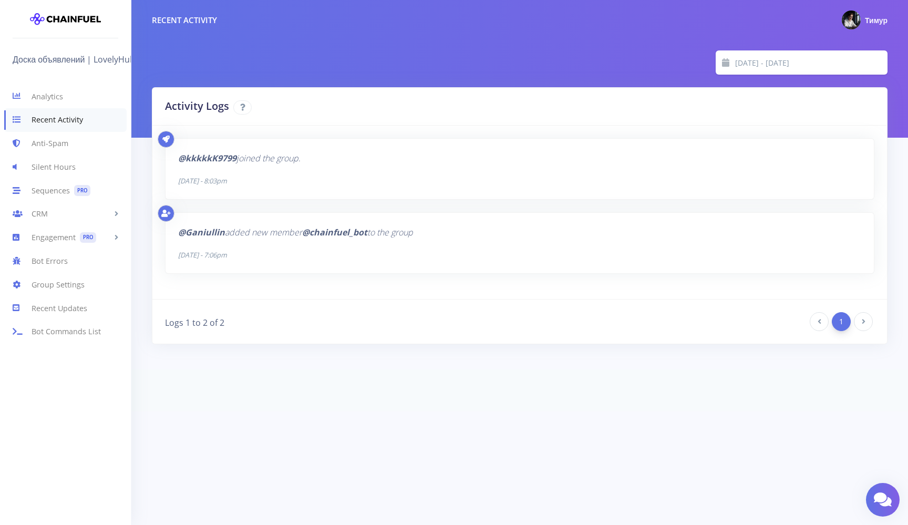
click at [233, 159] on b "@kkkkkK9799" at bounding box center [207, 158] width 58 height 12
click at [70, 144] on link "Anti-Spam" at bounding box center [65, 144] width 131 height 24
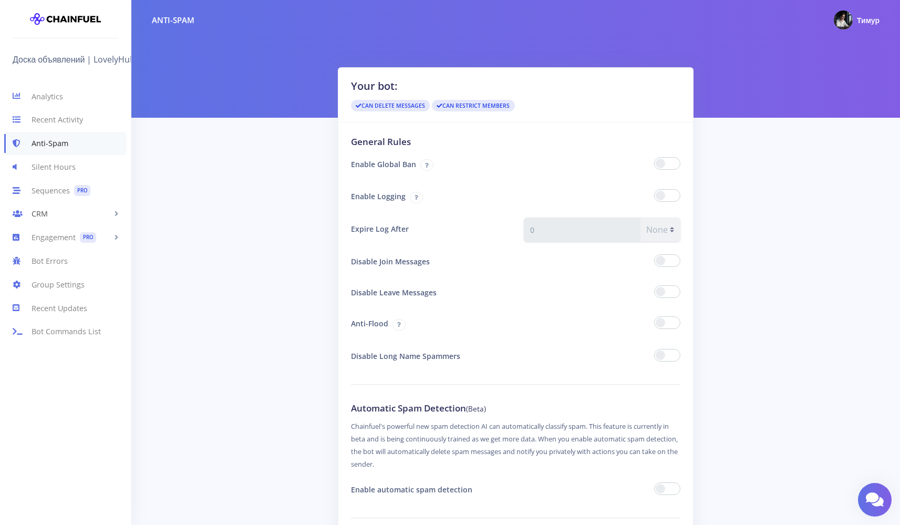
click at [88, 220] on link "CRM" at bounding box center [65, 214] width 131 height 24
click at [85, 239] on link "People" at bounding box center [65, 236] width 131 height 21
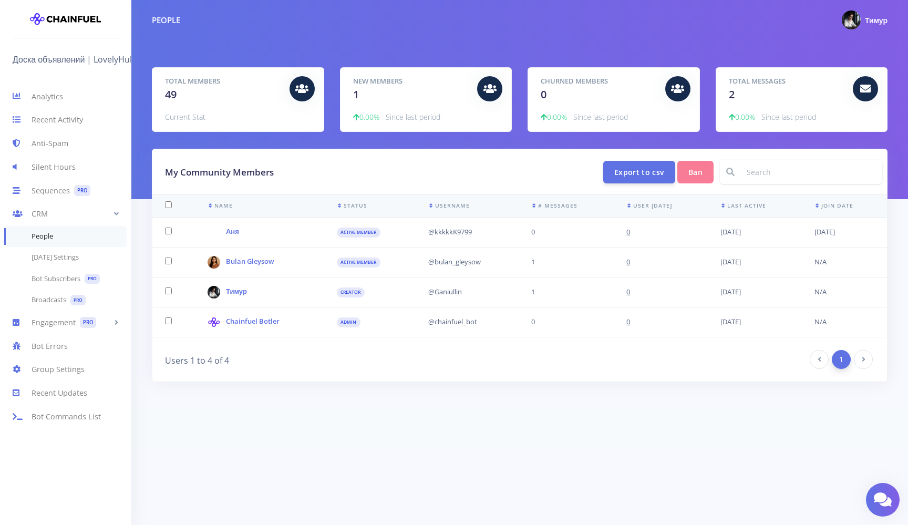
click at [170, 232] on input "checkbox" at bounding box center [168, 231] width 7 height 7
click at [171, 232] on input "checkbox" at bounding box center [168, 231] width 7 height 7
checkbox input "false"
click at [55, 254] on link "[DATE] Settings" at bounding box center [65, 257] width 131 height 21
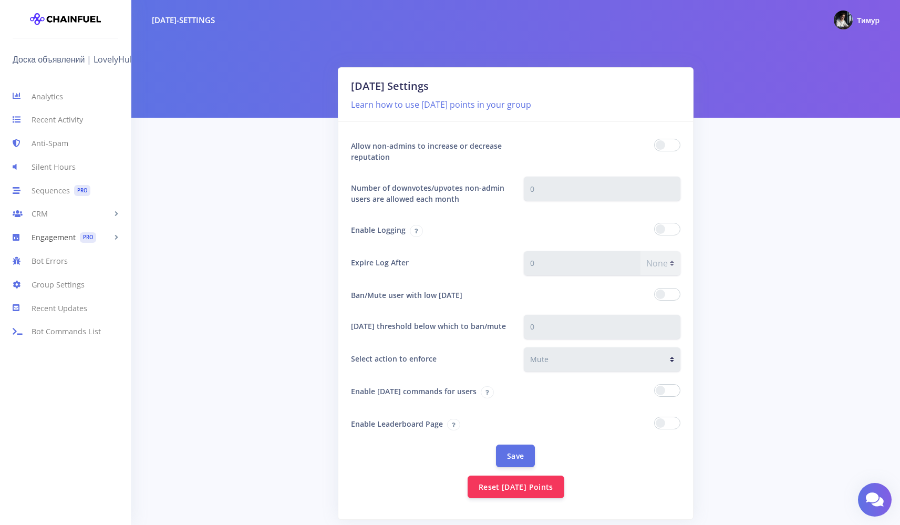
click at [55, 240] on link "Engagement PRO" at bounding box center [65, 238] width 131 height 24
click at [56, 219] on link "CRM" at bounding box center [65, 214] width 131 height 24
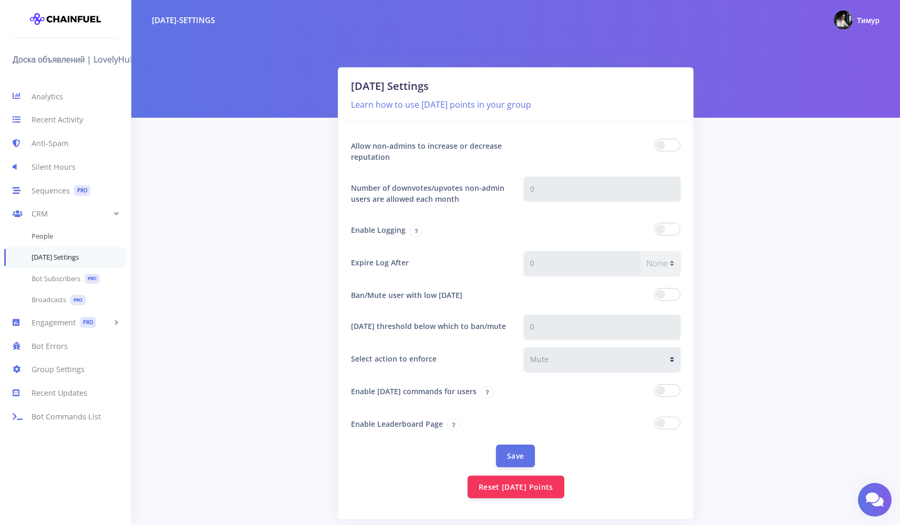
click at [57, 230] on link "People" at bounding box center [65, 236] width 131 height 21
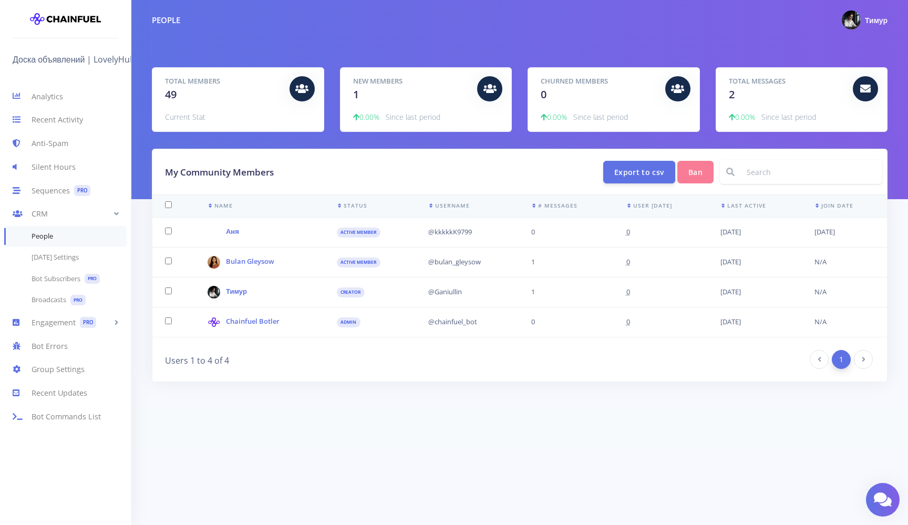
click at [180, 95] on div "Total Members 49" at bounding box center [223, 89] width 132 height 26
click at [860, 20] on img at bounding box center [851, 20] width 19 height 19
click at [708, 57] on div "Total Members 49 Current Stat New Members 1 0.00% Since last period Churned Mem…" at bounding box center [519, 99] width 777 height 199
click at [746, 90] on div "Total Messages 2" at bounding box center [787, 89] width 132 height 26
click at [60, 392] on link "Recent Updates" at bounding box center [65, 394] width 131 height 24
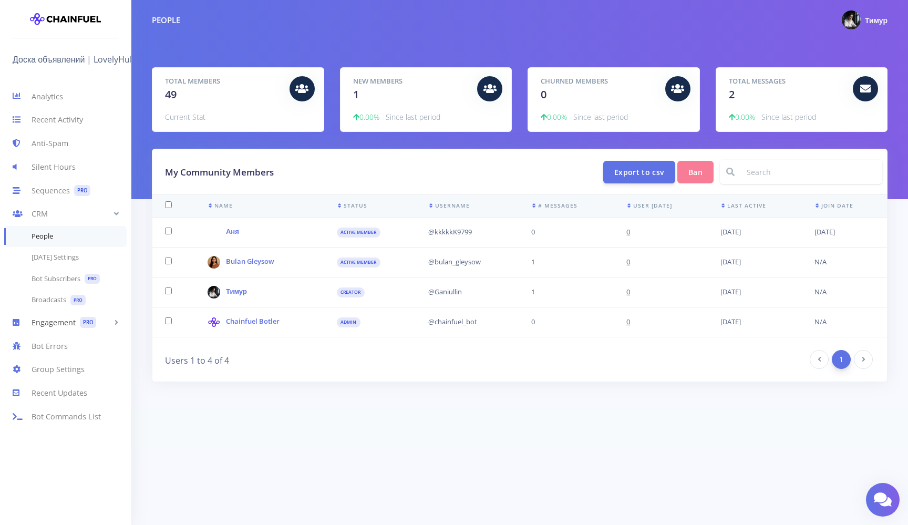
click at [56, 319] on link "Engagement PRO" at bounding box center [65, 323] width 131 height 24
click at [61, 322] on link "Bot Errors" at bounding box center [65, 325] width 131 height 24
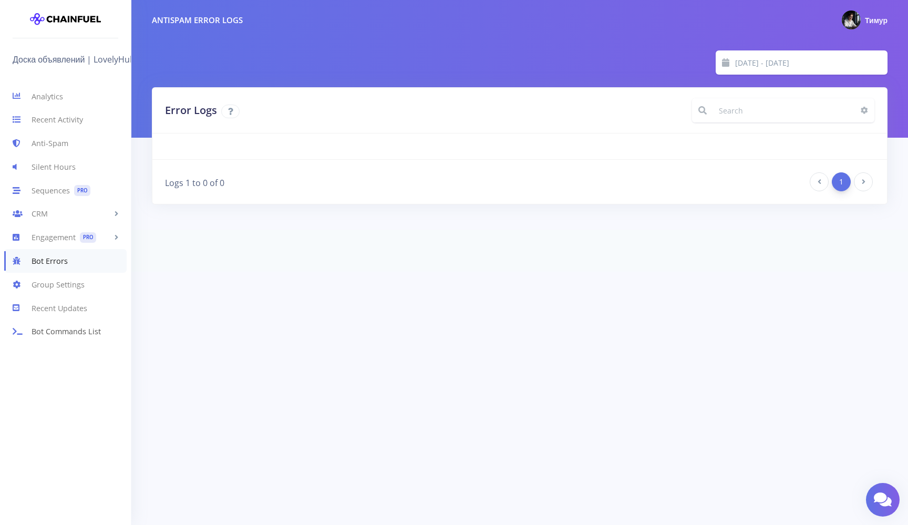
click at [80, 333] on link "Bot Commands List" at bounding box center [65, 332] width 131 height 24
click at [81, 96] on link "Analytics" at bounding box center [65, 97] width 131 height 24
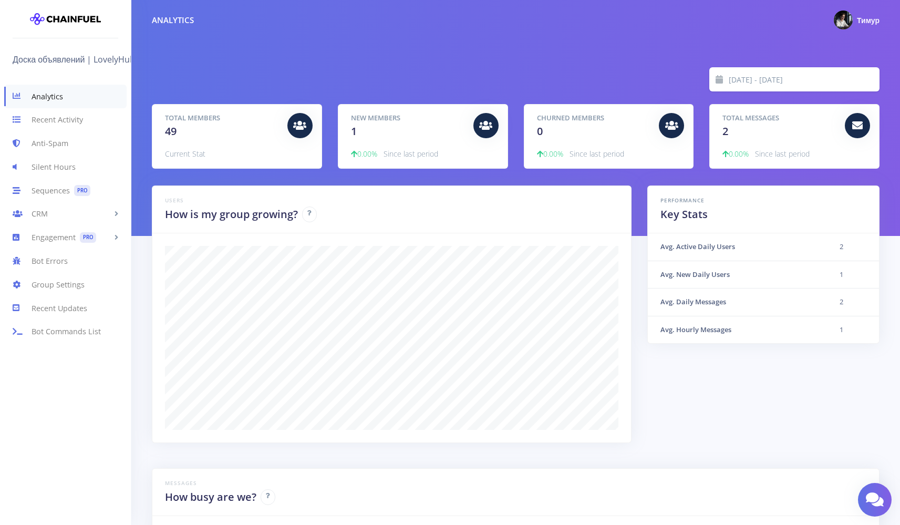
scroll to position [184, 702]
click at [71, 104] on link "Analytics" at bounding box center [65, 97] width 122 height 24
click at [68, 118] on link "Recent Activity" at bounding box center [65, 120] width 131 height 24
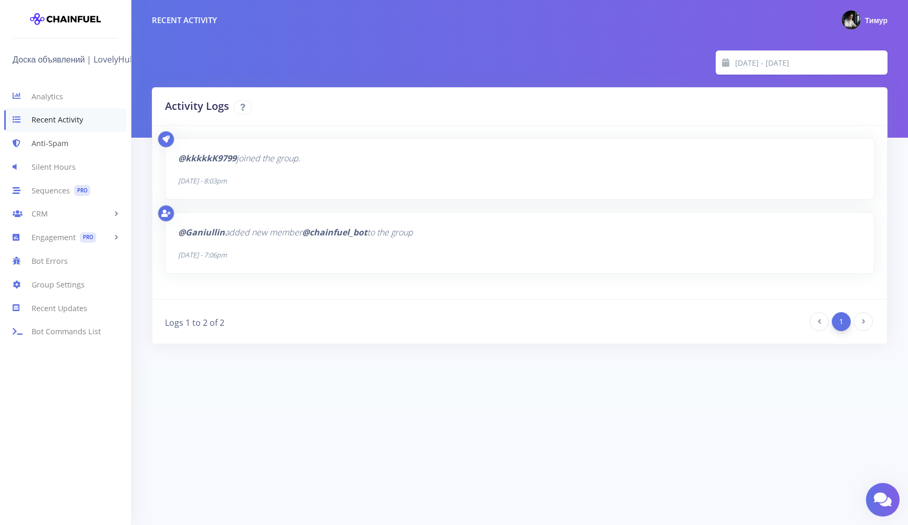
click at [69, 148] on link "Anti-Spam" at bounding box center [65, 144] width 131 height 24
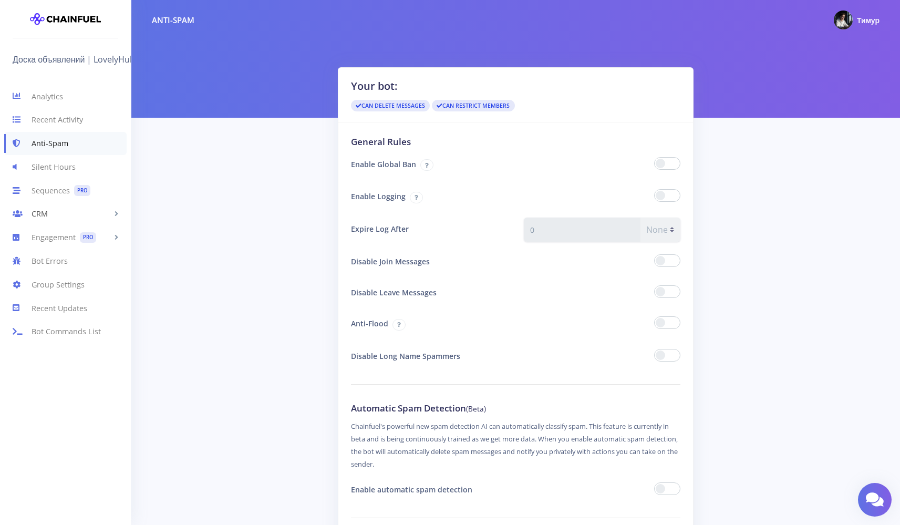
click at [56, 217] on link "CRM" at bounding box center [65, 214] width 131 height 24
click at [54, 237] on link "People" at bounding box center [65, 236] width 131 height 21
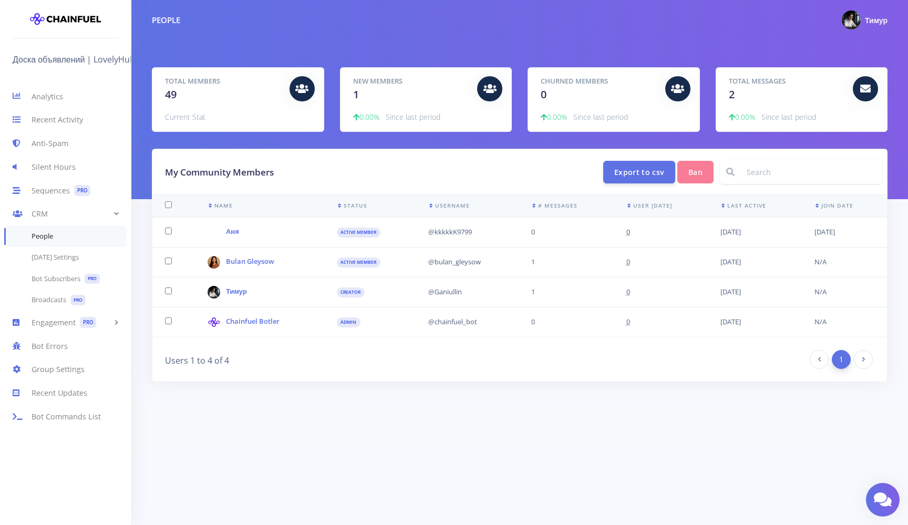
click at [381, 90] on div "New Members 1" at bounding box center [411, 89] width 132 height 26
click at [29, 372] on icon at bounding box center [22, 369] width 19 height 13
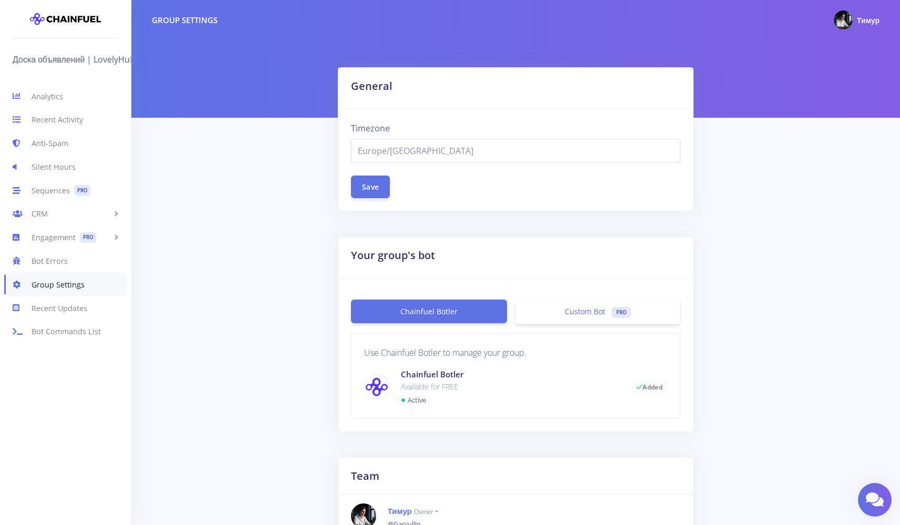
select select "Europe/[GEOGRAPHIC_DATA]"
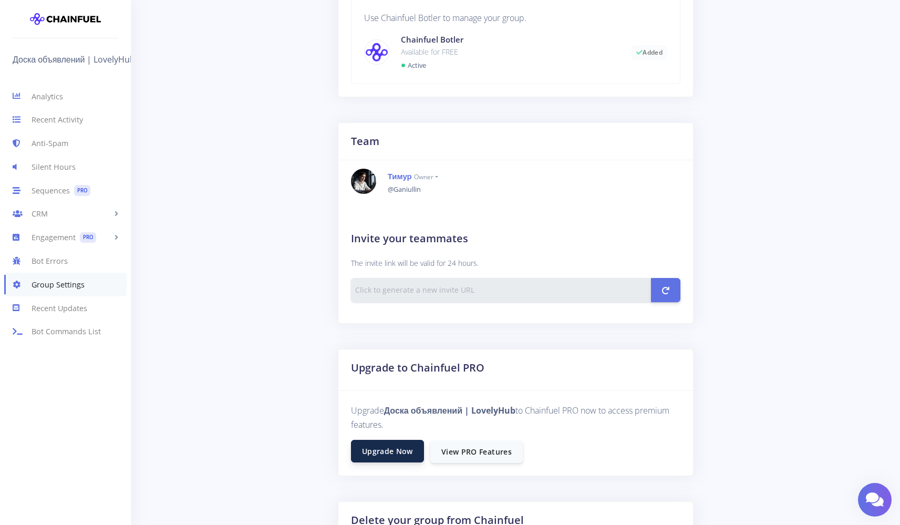
scroll to position [309, 0]
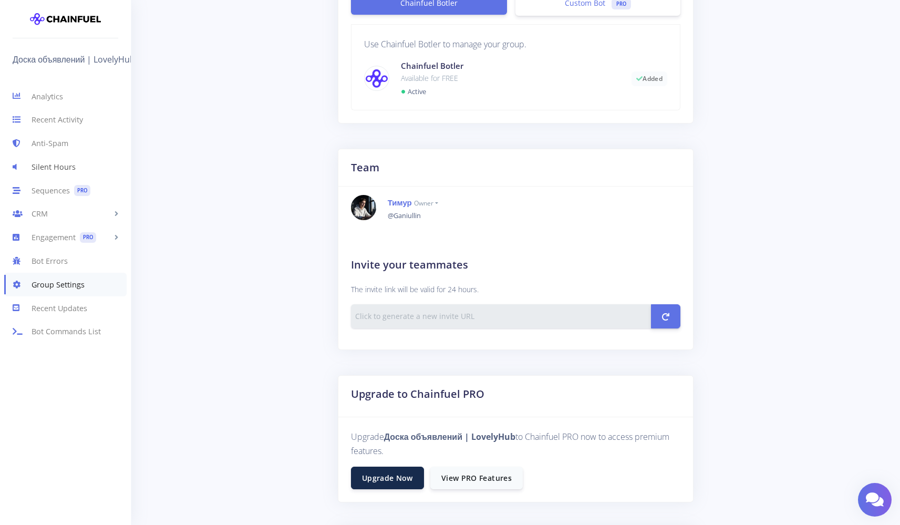
click at [50, 163] on link "Silent Hours" at bounding box center [65, 167] width 131 height 24
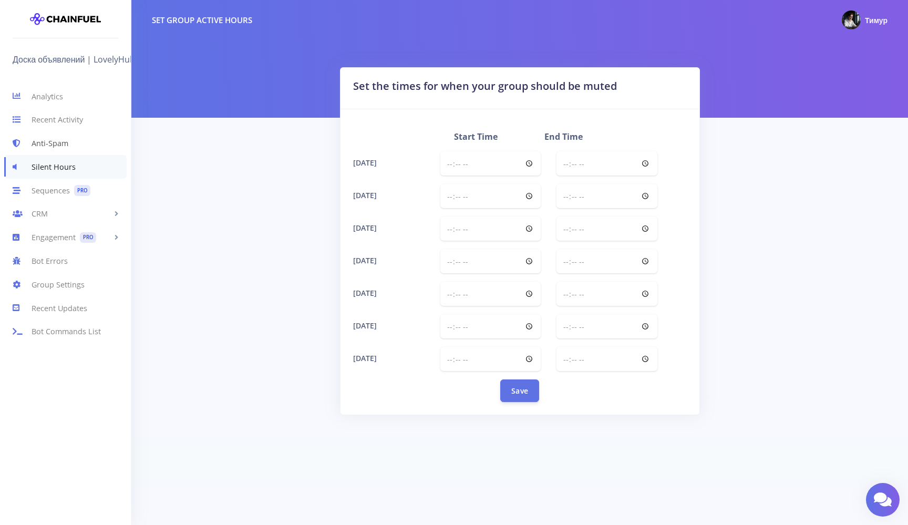
click at [53, 148] on link "Anti-Spam" at bounding box center [65, 144] width 131 height 24
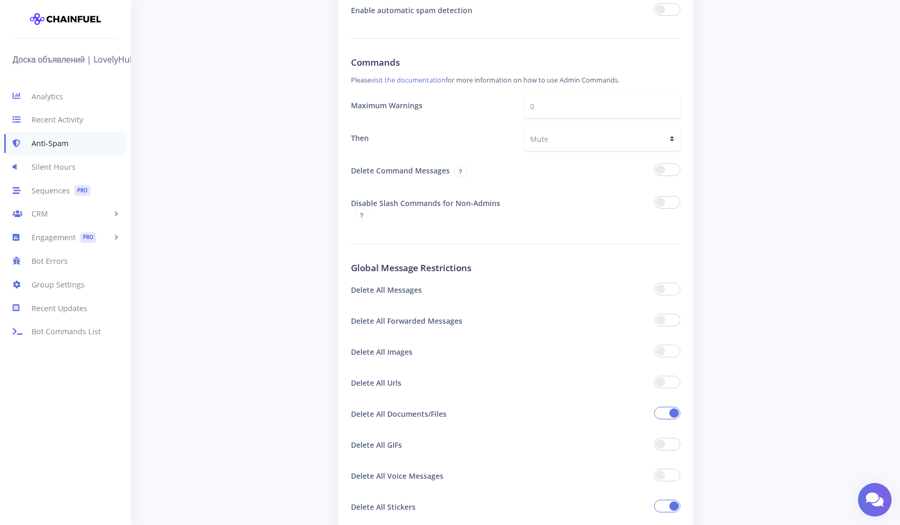
scroll to position [623, 0]
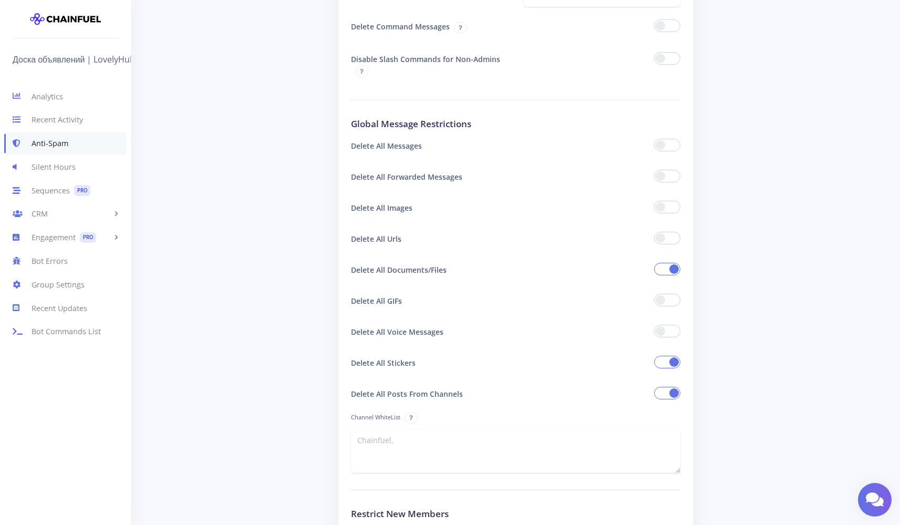
click at [668, 302] on span at bounding box center [667, 300] width 26 height 13
click at [0, 0] on input "checkbox" at bounding box center [0, 0] width 0 height 0
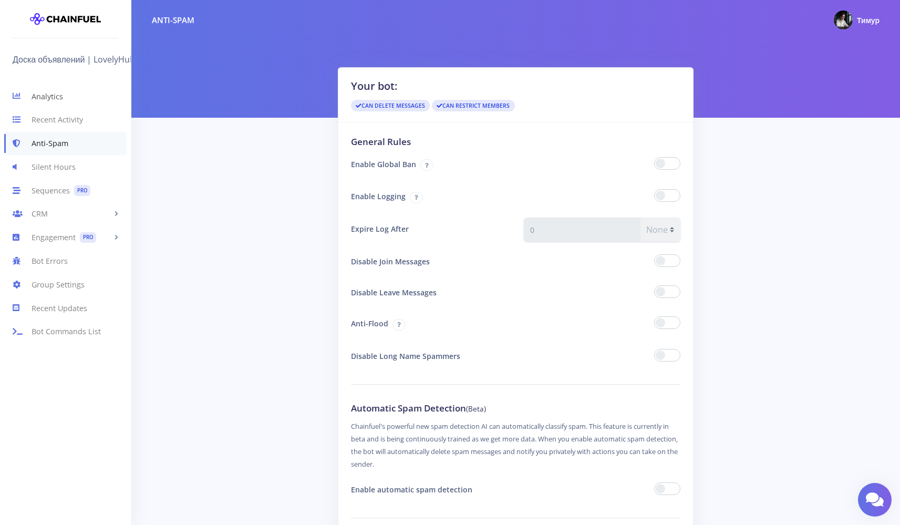
scroll to position [0, 0]
click at [29, 95] on icon at bounding box center [22, 96] width 19 height 13
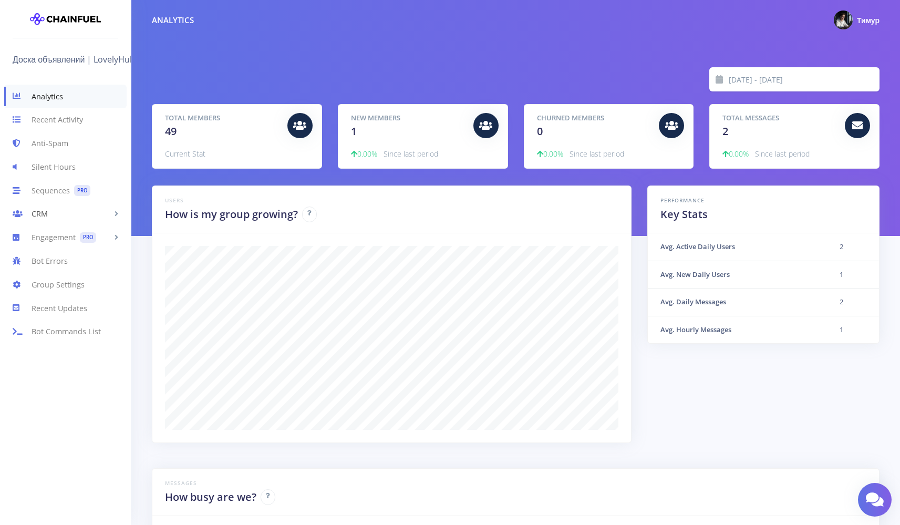
click at [83, 211] on link "CRM" at bounding box center [65, 214] width 131 height 24
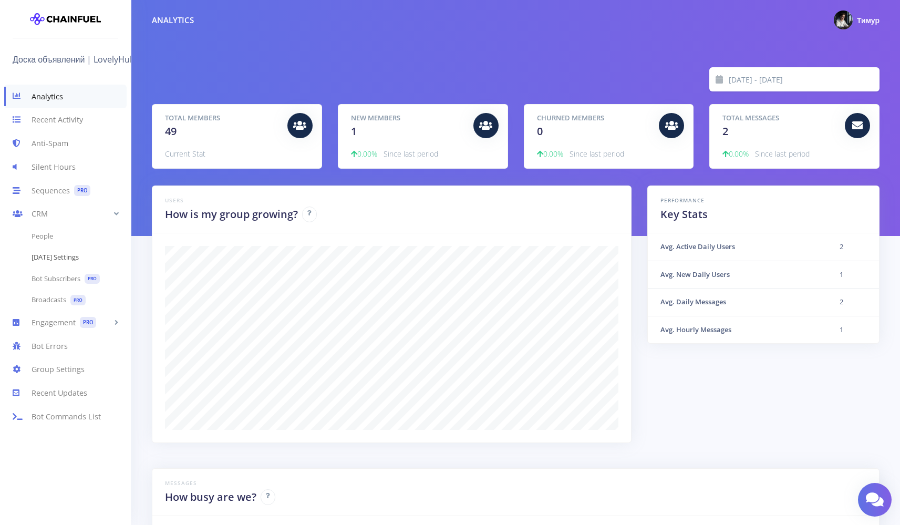
click at [65, 257] on link "[DATE] Settings" at bounding box center [65, 257] width 131 height 21
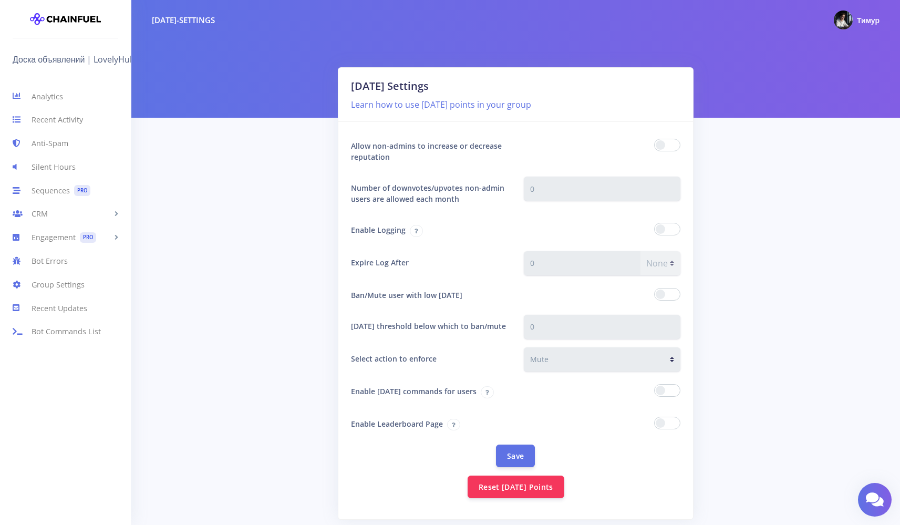
click at [671, 230] on span at bounding box center [667, 229] width 26 height 13
click at [0, 0] on input "checkbox" at bounding box center [0, 0] width 0 height 0
click at [671, 230] on span at bounding box center [667, 229] width 26 height 13
click at [0, 0] on input "checkbox" at bounding box center [0, 0] width 0 height 0
click at [62, 91] on link "Analytics" at bounding box center [65, 97] width 131 height 24
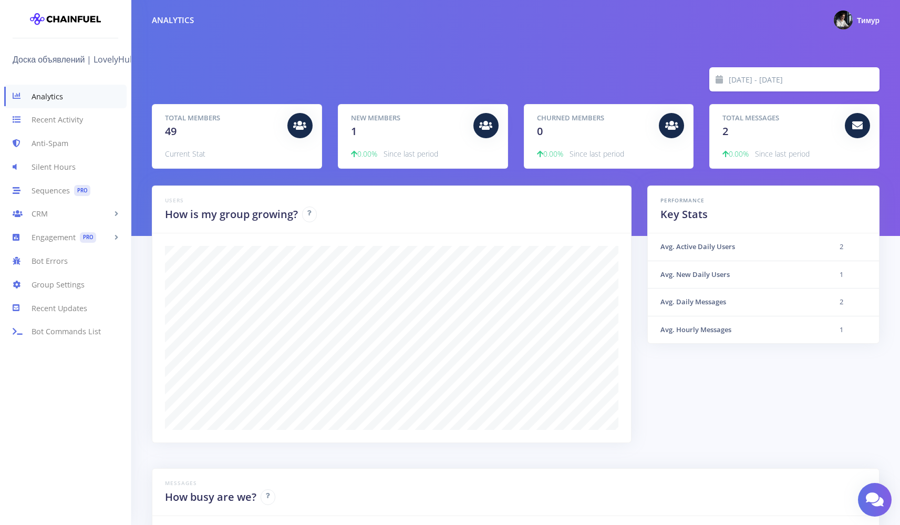
scroll to position [184, 702]
